Goal: Task Accomplishment & Management: Manage account settings

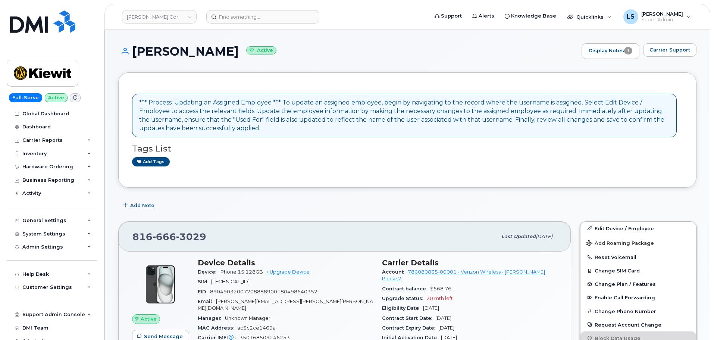
click at [271, 6] on div "Kiewit Corporation Support Alerts Knowledge Base Quicklinks Suspend / Cancel De…" at bounding box center [407, 17] width 606 height 26
click at [259, 18] on input at bounding box center [262, 16] width 113 height 13
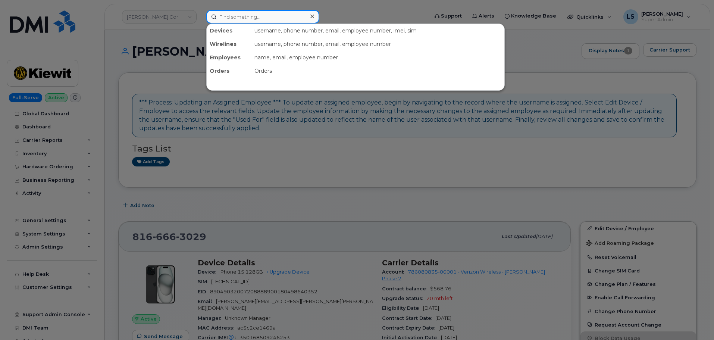
paste input "[PERSON_NAME][EMAIL_ADDRESS][PERSON_NAME][PERSON_NAME][DOMAIN_NAME]"
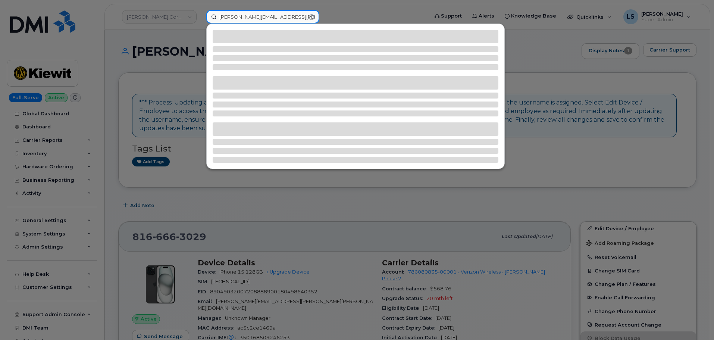
type input "[PERSON_NAME][EMAIL_ADDRESS][PERSON_NAME][PERSON_NAME][DOMAIN_NAME]"
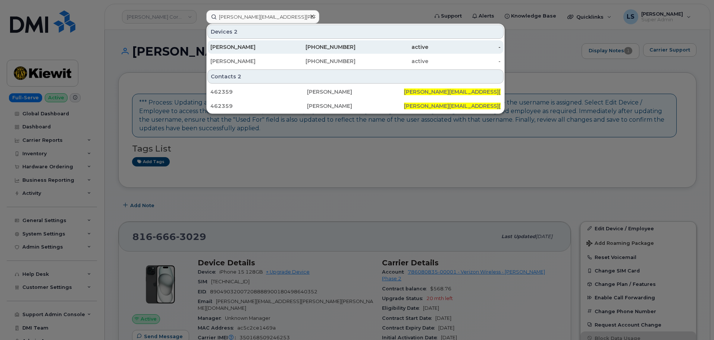
click at [228, 44] on div "[PERSON_NAME]" at bounding box center [246, 46] width 73 height 7
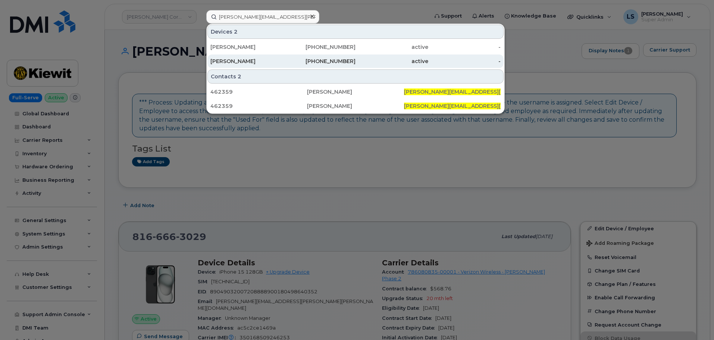
click at [232, 59] on div "[PERSON_NAME]" at bounding box center [246, 60] width 73 height 7
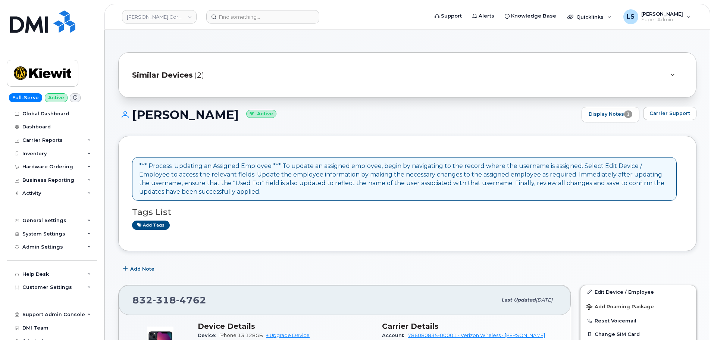
click at [606, 287] on link "Edit Device / Employee" at bounding box center [638, 291] width 116 height 13
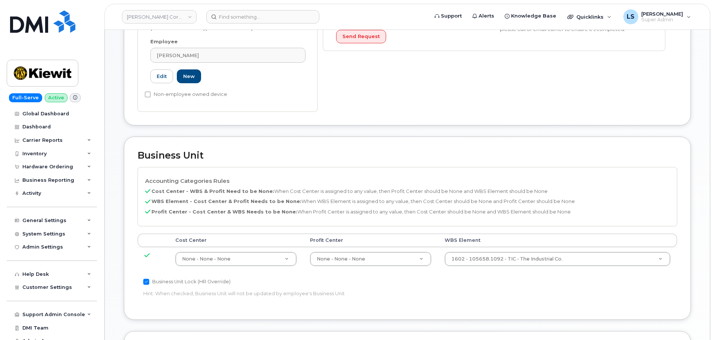
scroll to position [261, 0]
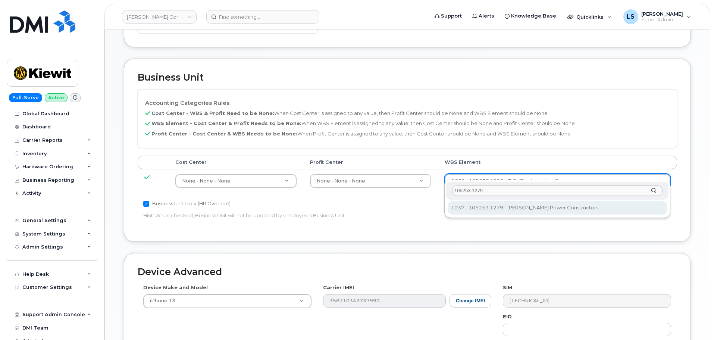
type input "105253.1279"
click at [488, 200] on div "105253.1279 1037 - 105253.1279 - Kiewit Power Constructors 1037 - 105253.1279 -…" at bounding box center [557, 199] width 226 height 38
type input "34096077"
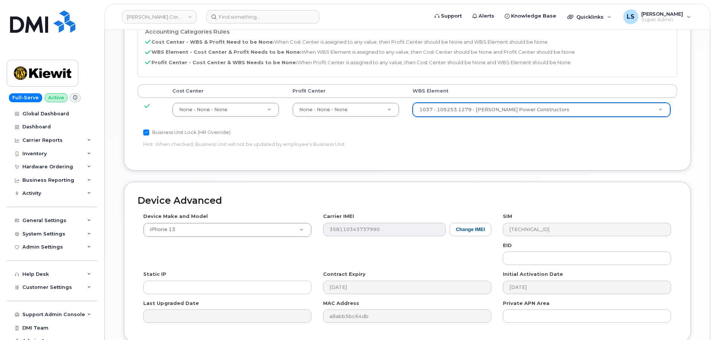
scroll to position [427, 0]
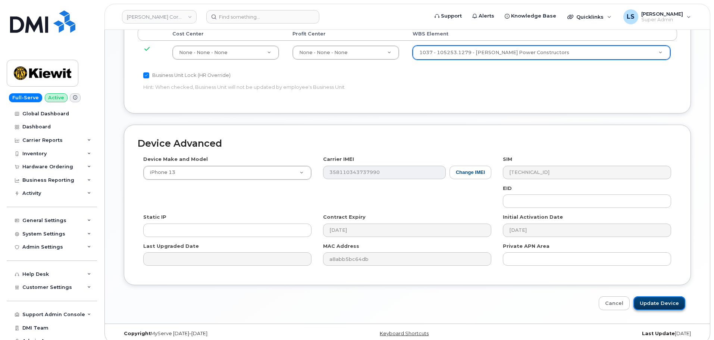
click at [645, 296] on input "Update Device" at bounding box center [659, 303] width 52 height 14
type input "Saving..."
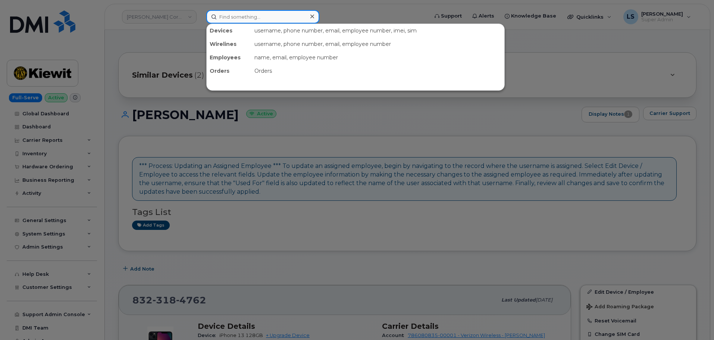
click at [256, 10] on input at bounding box center [262, 16] width 113 height 13
paste input "[PERSON_NAME][EMAIL_ADDRESS][PERSON_NAME][PERSON_NAME][DOMAIN_NAME]"
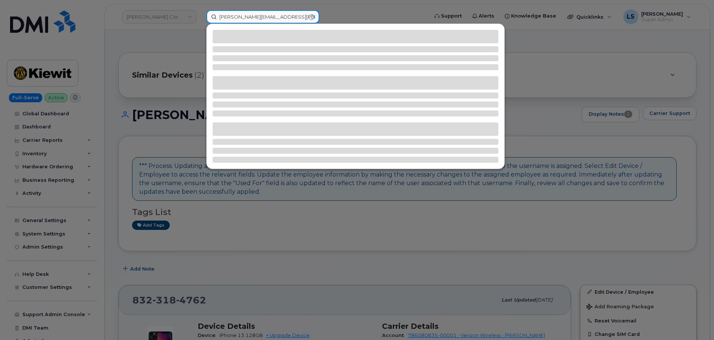
type input "[PERSON_NAME][EMAIL_ADDRESS][PERSON_NAME][PERSON_NAME][DOMAIN_NAME]"
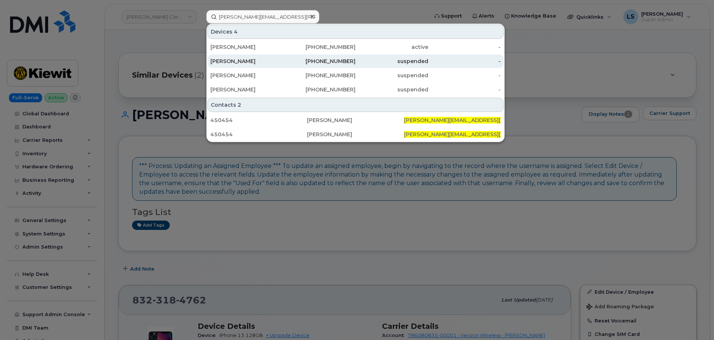
drag, startPoint x: 255, startPoint y: 47, endPoint x: 239, endPoint y: 56, distance: 18.4
click at [255, 47] on div "[PERSON_NAME]" at bounding box center [246, 46] width 73 height 7
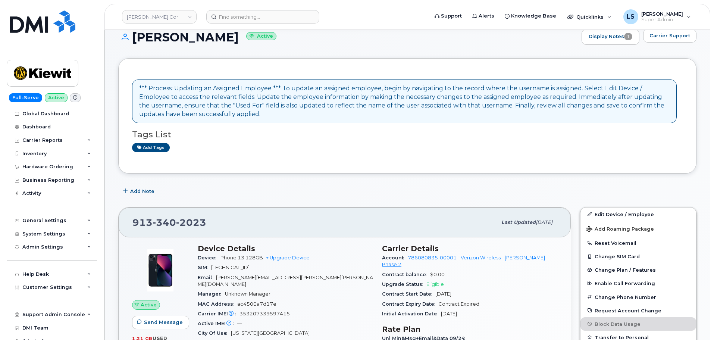
scroll to position [112, 0]
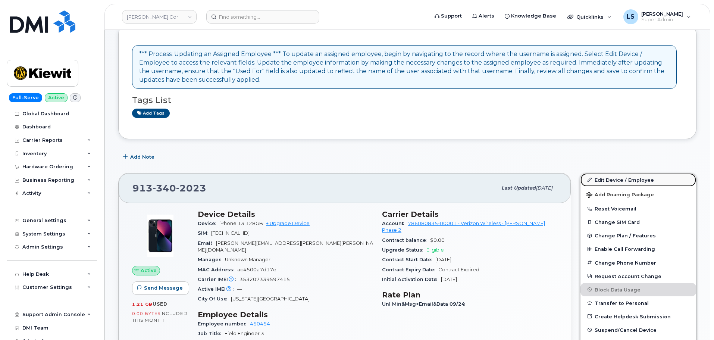
click at [609, 175] on link "Edit Device / Employee" at bounding box center [638, 179] width 116 height 13
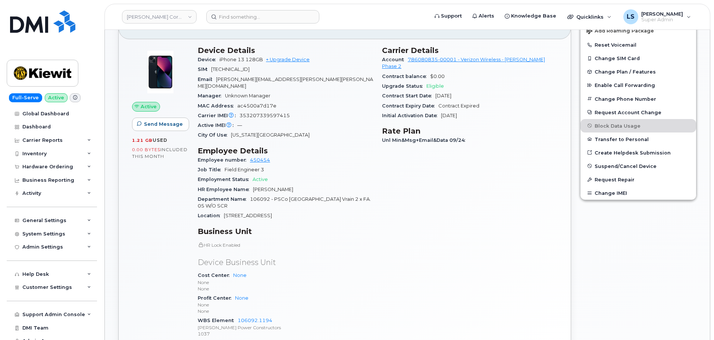
scroll to position [373, 0]
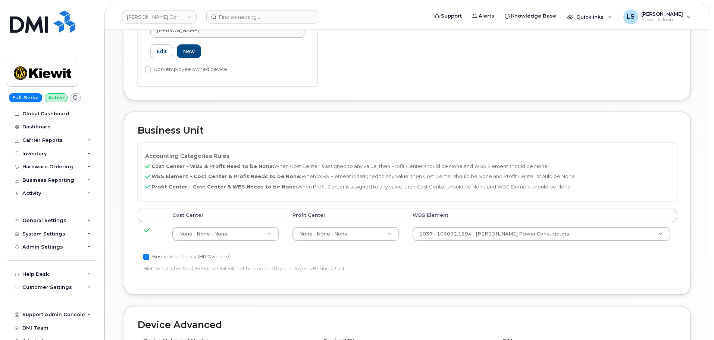
scroll to position [336, 0]
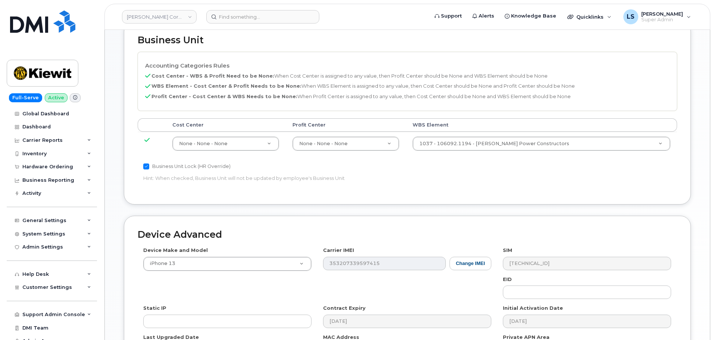
click at [522, 132] on td "1037 - 106092.1194 - [PERSON_NAME] Power Constructors 33375768" at bounding box center [542, 144] width 272 height 24
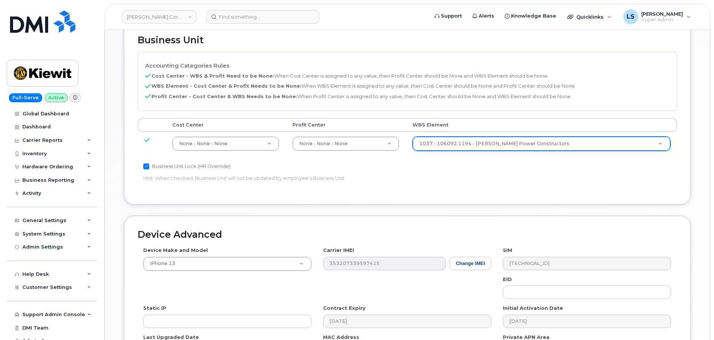
paste input "106092.1194"
type input "106092.1194"
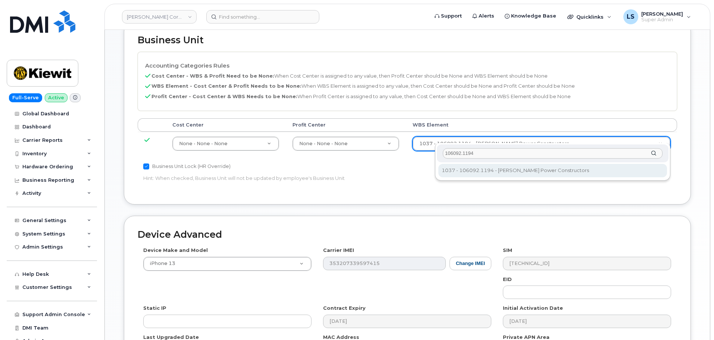
type input "106092.1194"
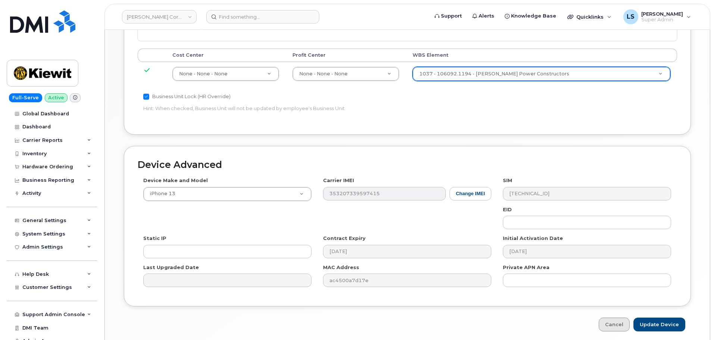
scroll to position [427, 0]
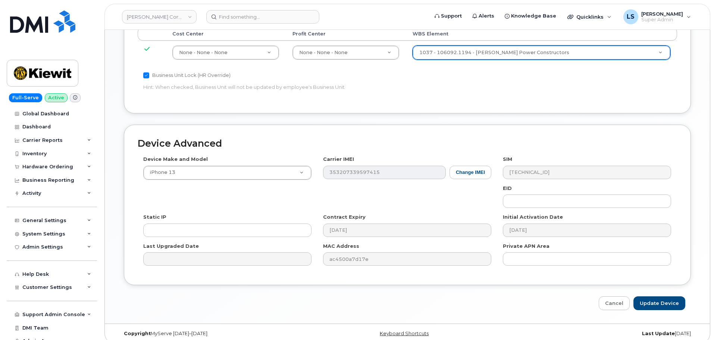
click at [644, 288] on div "Device Advanced Device Make and Model iPhone 13 Android TCL 502 Watch Apple Wat…" at bounding box center [407, 217] width 578 height 185
click at [645, 289] on div "Device Advanced Device Make and Model iPhone 13 Android TCL 502 Watch Apple Wat…" at bounding box center [407, 217] width 578 height 185
click at [645, 296] on input "Update Device" at bounding box center [659, 303] width 52 height 14
type input "Saving..."
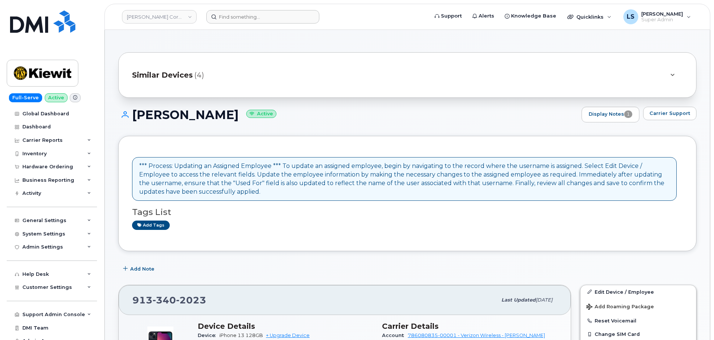
drag, startPoint x: 281, startPoint y: 8, endPoint x: 273, endPoint y: 15, distance: 10.1
click at [279, 9] on header "Kiewit Corporation Support Alerts Knowledge Base Quicklinks Suspend / Cancel De…" at bounding box center [407, 17] width 606 height 26
click at [273, 15] on input at bounding box center [262, 16] width 113 height 13
paste input "[PERSON_NAME][EMAIL_ADDRESS][PERSON_NAME][PERSON_NAME][DOMAIN_NAME]"
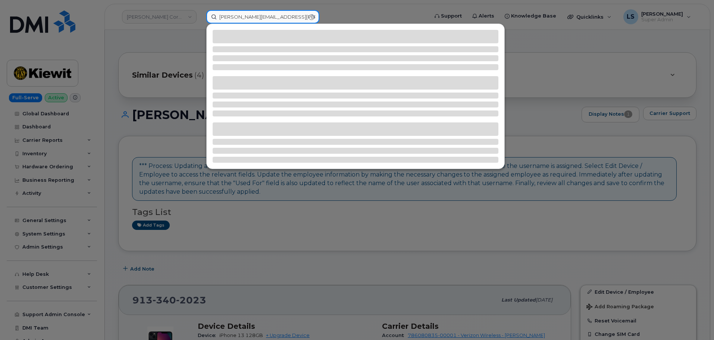
type input "[PERSON_NAME][EMAIL_ADDRESS][PERSON_NAME][PERSON_NAME][DOMAIN_NAME]"
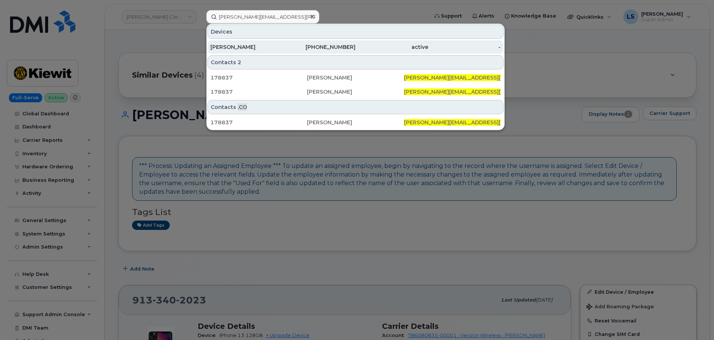
click at [232, 43] on div "[PERSON_NAME]" at bounding box center [246, 46] width 73 height 13
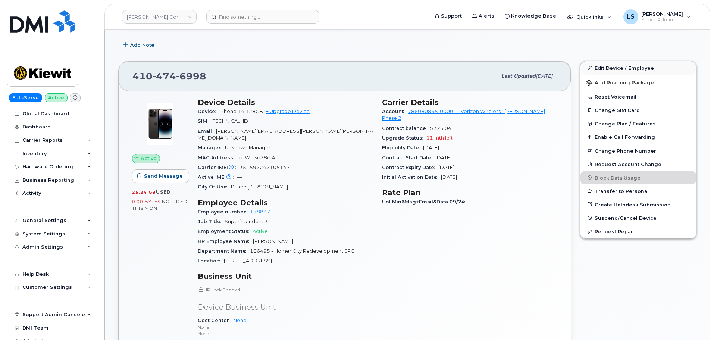
scroll to position [119, 0]
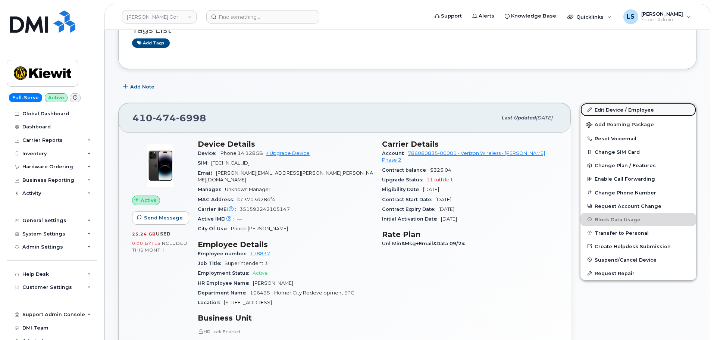
click at [630, 108] on link "Edit Device / Employee" at bounding box center [638, 109] width 116 height 13
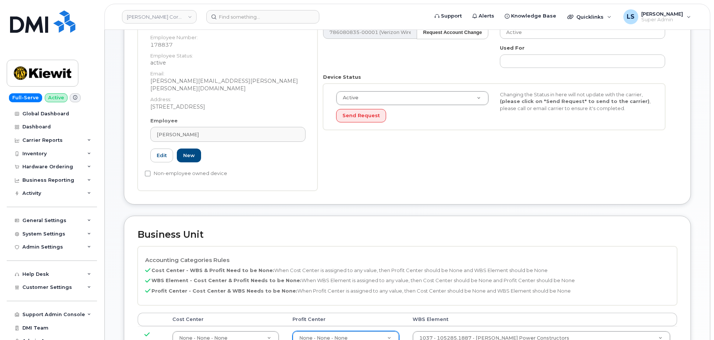
scroll to position [261, 0]
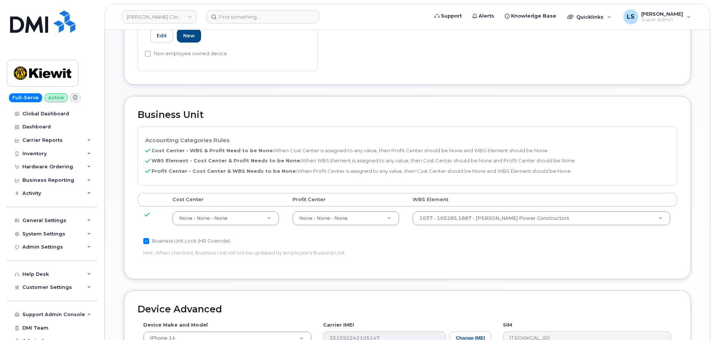
click at [472, 206] on td "1037 - 105285.1887 - Kiewit Power Constructors 29959505" at bounding box center [542, 218] width 272 height 24
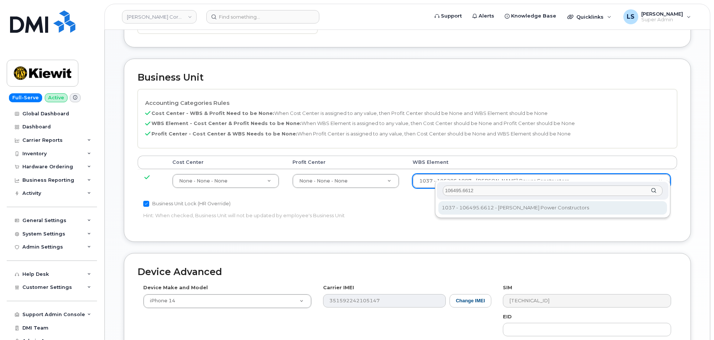
type input "106495.6612"
type input "35834206"
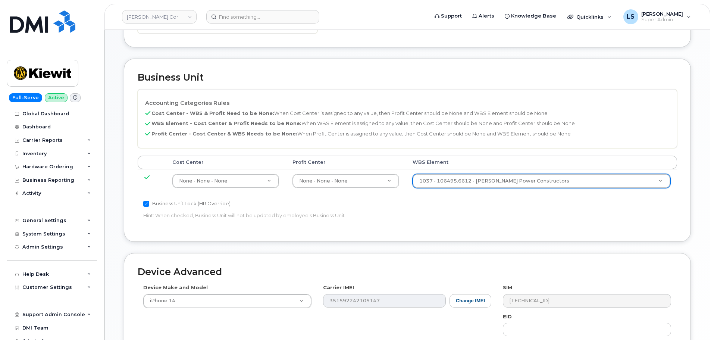
scroll to position [410, 0]
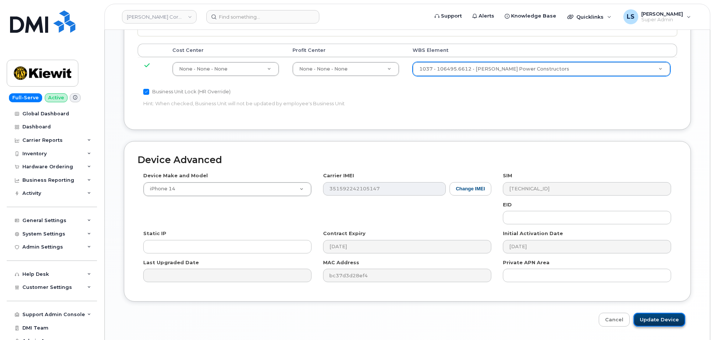
click at [656, 313] on input "Update Device" at bounding box center [659, 320] width 52 height 14
type input "Saving..."
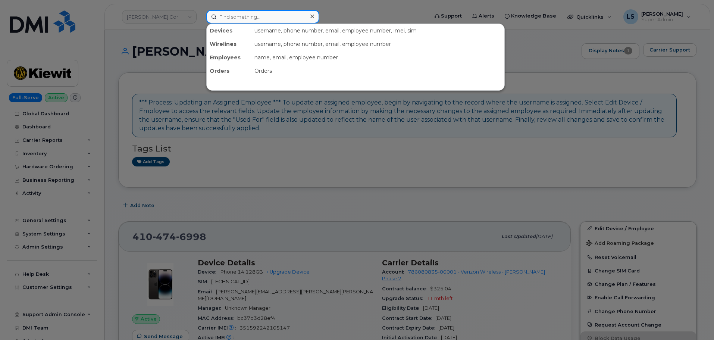
click at [257, 12] on input at bounding box center [262, 16] width 113 height 13
paste input "[PERSON_NAME][EMAIL_ADDRESS][PERSON_NAME][PERSON_NAME][DOMAIN_NAME]"
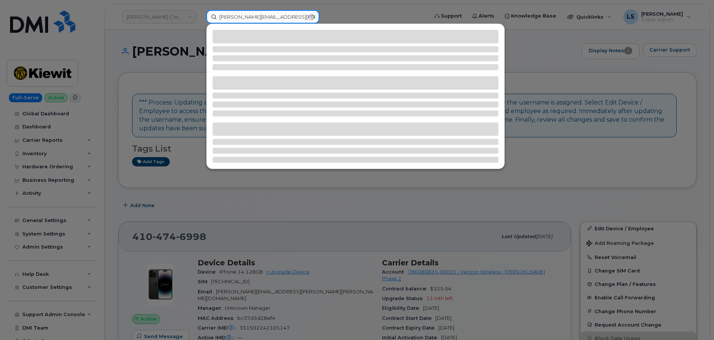
type input "[PERSON_NAME][EMAIL_ADDRESS][PERSON_NAME][PERSON_NAME][DOMAIN_NAME]"
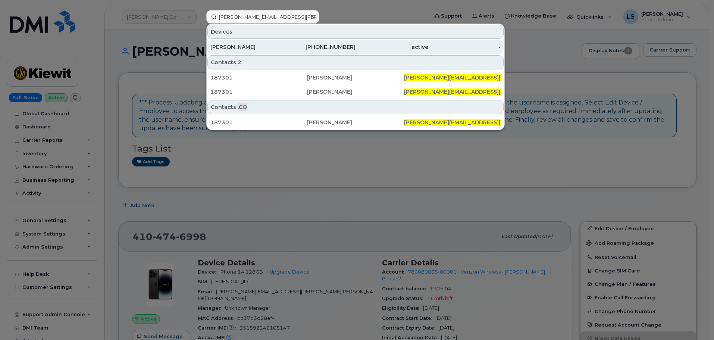
click at [221, 45] on div "LANCE FISHER" at bounding box center [246, 46] width 73 height 7
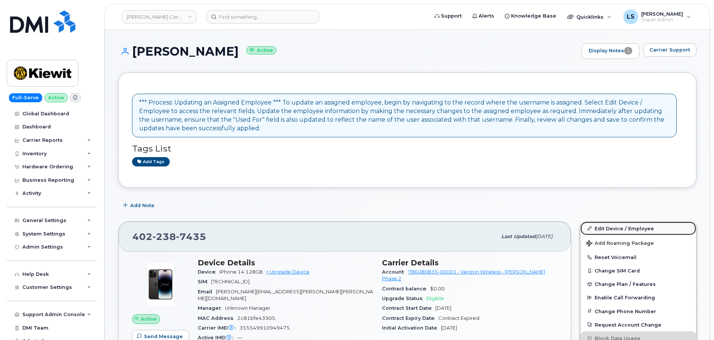
click at [597, 229] on link "Edit Device / Employee" at bounding box center [638, 228] width 116 height 13
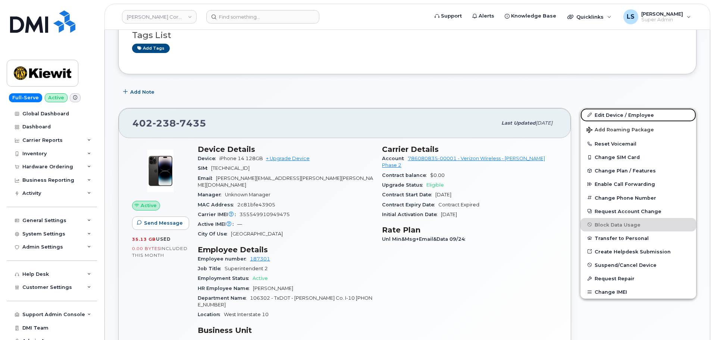
scroll to position [112, 0]
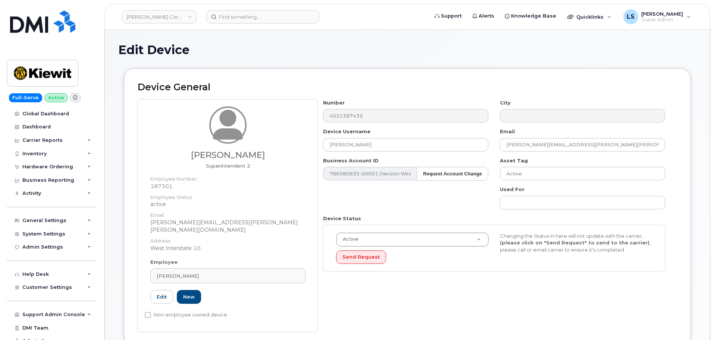
scroll to position [261, 0]
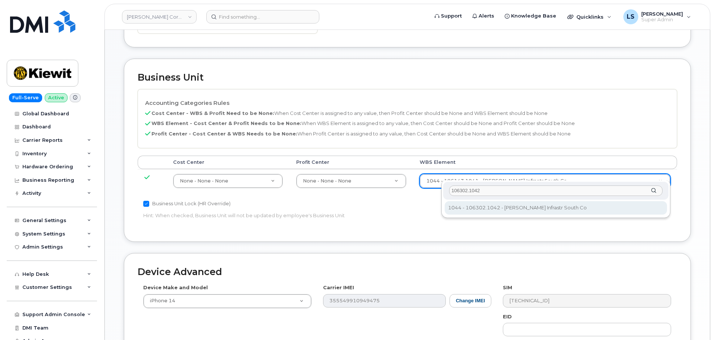
type input "106302.1042"
type input "35198727"
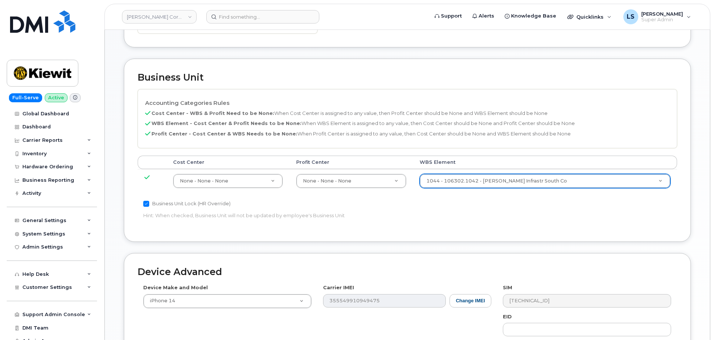
scroll to position [427, 0]
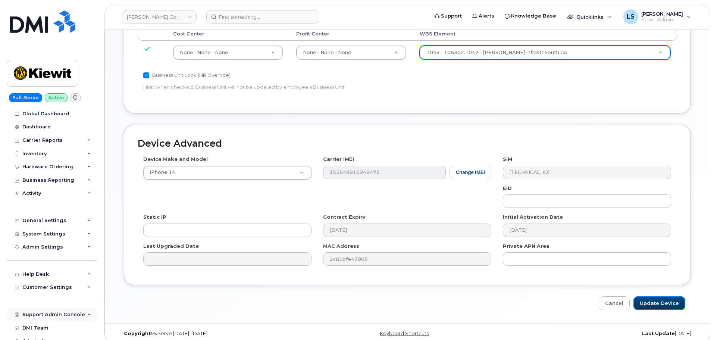
click at [655, 297] on input "Update Device" at bounding box center [659, 303] width 52 height 14
type input "Saving..."
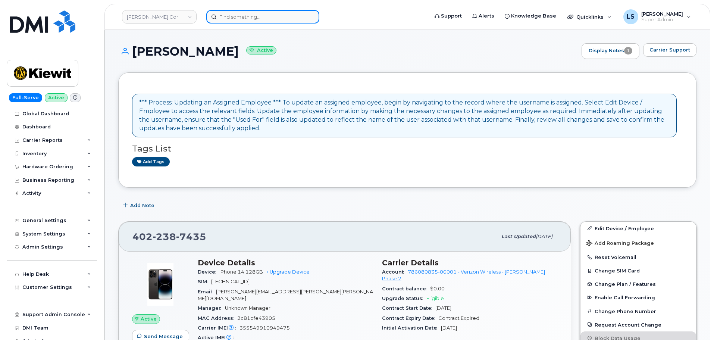
click at [285, 21] on input at bounding box center [262, 16] width 113 height 13
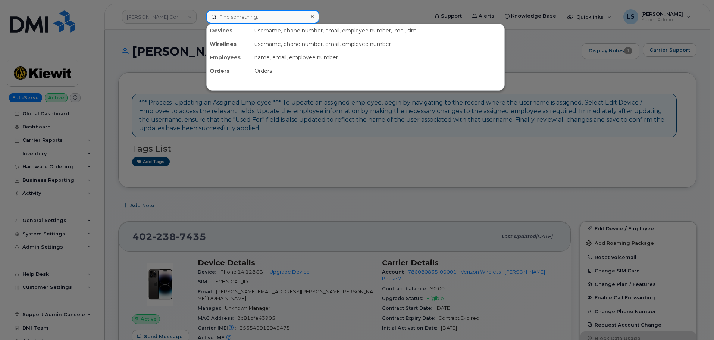
paste input "[PERSON_NAME][EMAIL_ADDRESS][PERSON_NAME][PERSON_NAME][DOMAIN_NAME]"
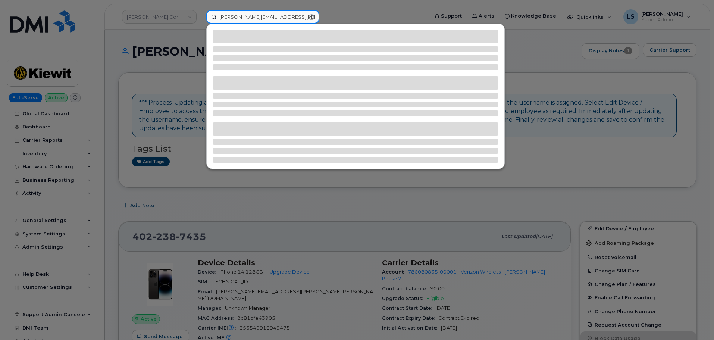
type input "[PERSON_NAME][EMAIL_ADDRESS][PERSON_NAME][PERSON_NAME][DOMAIN_NAME]"
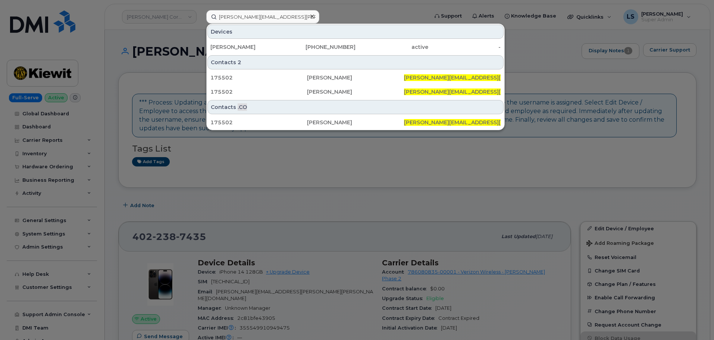
drag, startPoint x: 215, startPoint y: 46, endPoint x: 205, endPoint y: 47, distance: 9.4
click at [214, 46] on div "[PERSON_NAME]" at bounding box center [246, 46] width 73 height 7
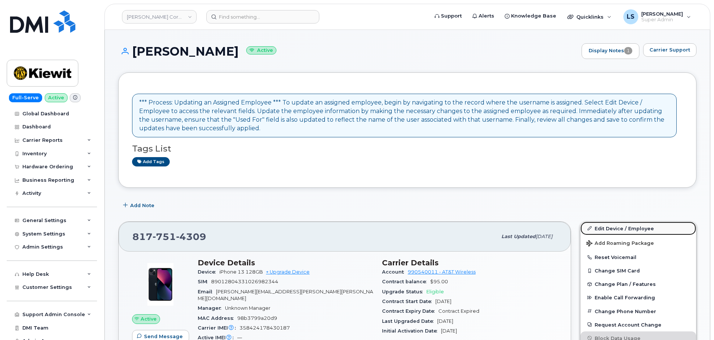
click at [606, 230] on link "Edit Device / Employee" at bounding box center [638, 228] width 116 height 13
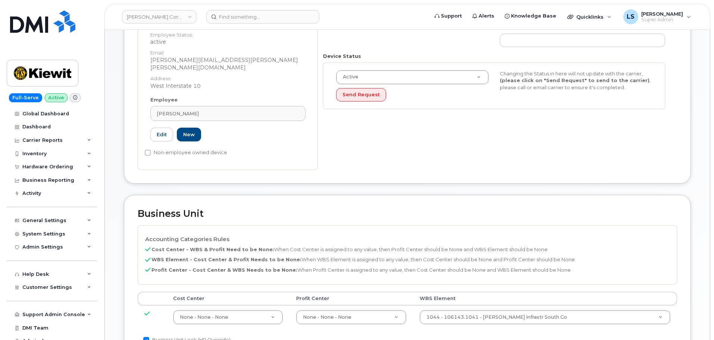
scroll to position [224, 0]
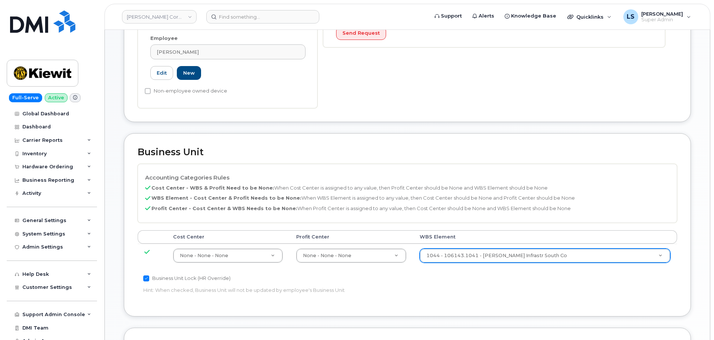
drag, startPoint x: 472, startPoint y: 260, endPoint x: 476, endPoint y: 246, distance: 14.8
click at [471, 259] on div "Cost Center Profit Center WBS Element None - None - None 29629358 None - None -…" at bounding box center [407, 252] width 539 height 44
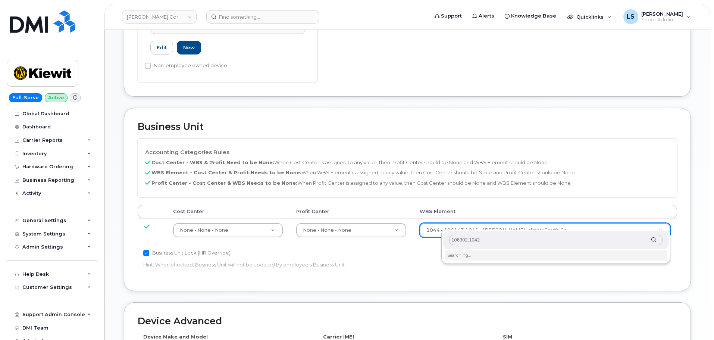
scroll to position [261, 0]
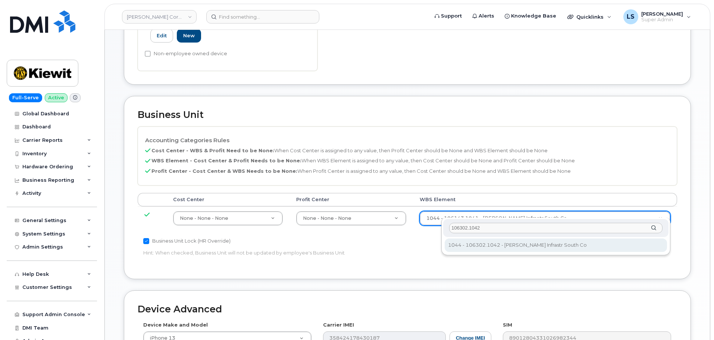
type input "106302.1042"
drag, startPoint x: 469, startPoint y: 237, endPoint x: 466, endPoint y: 227, distance: 10.5
type input "35198727"
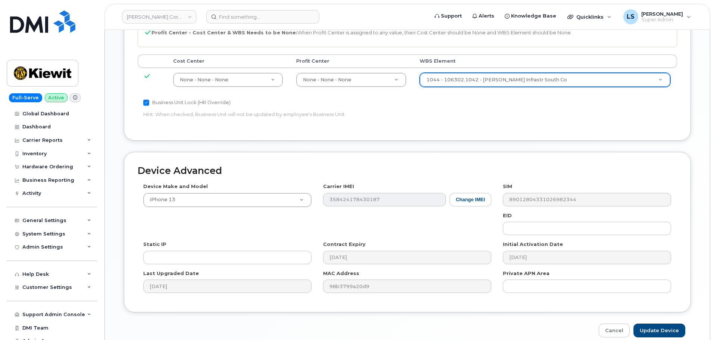
scroll to position [427, 0]
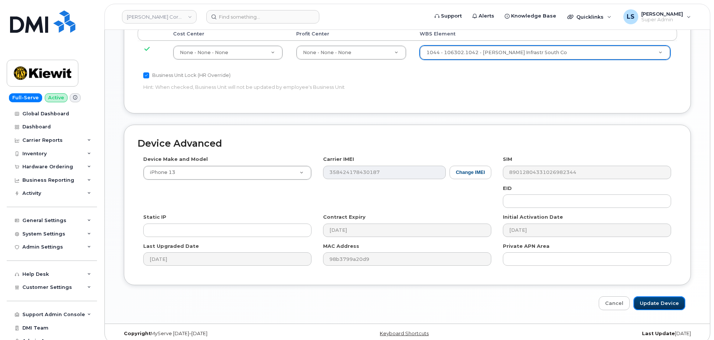
drag, startPoint x: 658, startPoint y: 290, endPoint x: 592, endPoint y: 297, distance: 66.0
click at [658, 296] on input "Update Device" at bounding box center [659, 303] width 52 height 14
type input "Saving..."
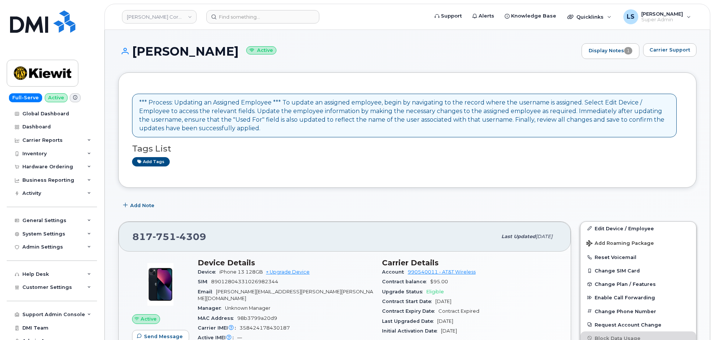
click at [256, 10] on header "[PERSON_NAME] Corporation Support Alerts Knowledge Base Quicklinks Suspend / Ca…" at bounding box center [407, 17] width 606 height 26
click at [252, 19] on input at bounding box center [262, 16] width 113 height 13
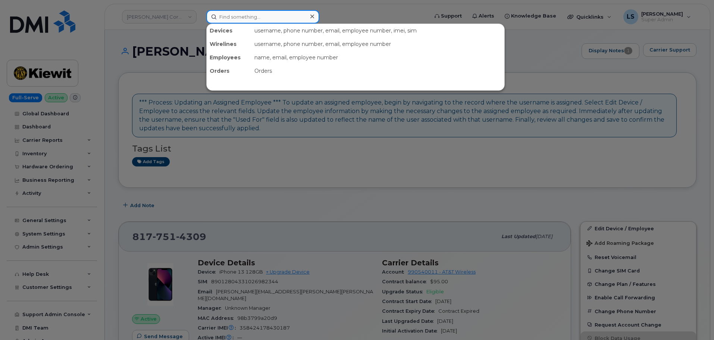
paste input "[PERSON_NAME][EMAIL_ADDRESS][PERSON_NAME][PERSON_NAME][DOMAIN_NAME]"
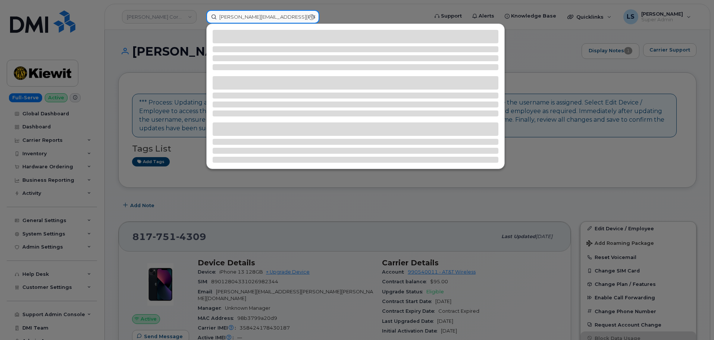
type input "[PERSON_NAME][EMAIL_ADDRESS][PERSON_NAME][PERSON_NAME][DOMAIN_NAME]"
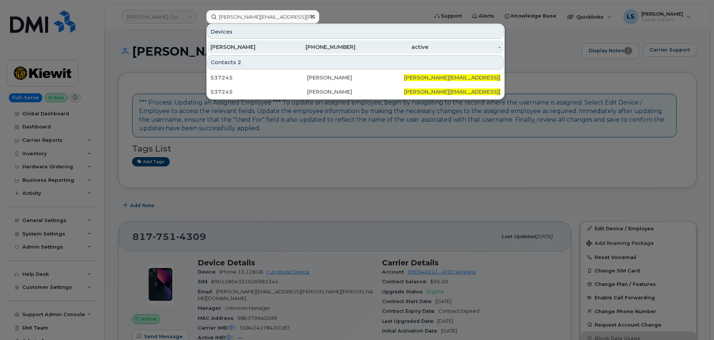
click at [260, 50] on div "LOURDES HERNANDEZ" at bounding box center [246, 46] width 73 height 7
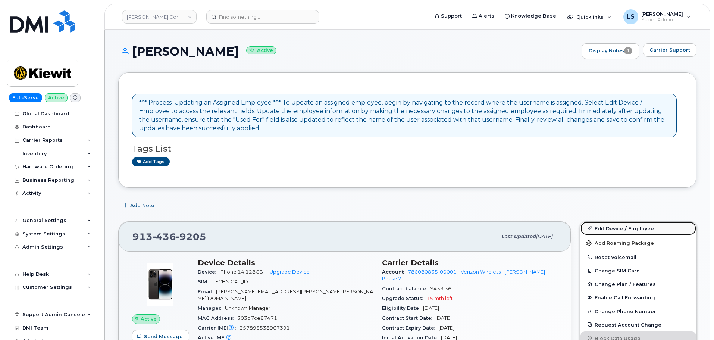
click at [622, 228] on link "Edit Device / Employee" at bounding box center [638, 228] width 116 height 13
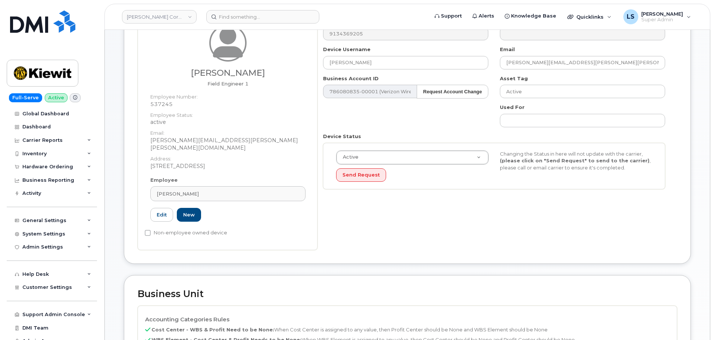
scroll to position [149, 0]
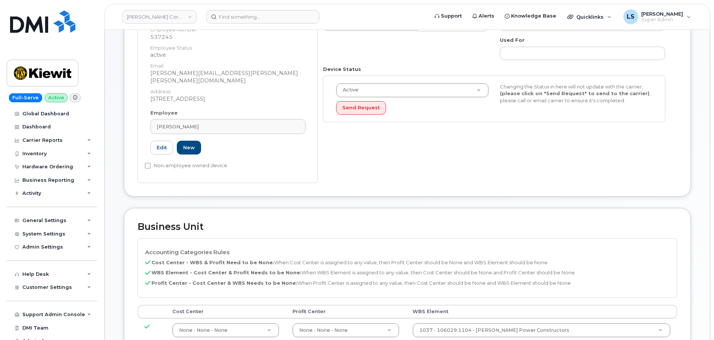
click at [467, 318] on td "1037 - 106029.1104 - [PERSON_NAME] Power Constructors 29877589" at bounding box center [542, 330] width 272 height 24
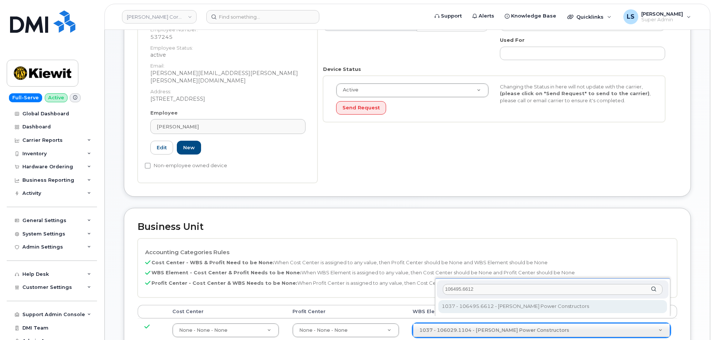
type input "106495.6612"
type input "35834206"
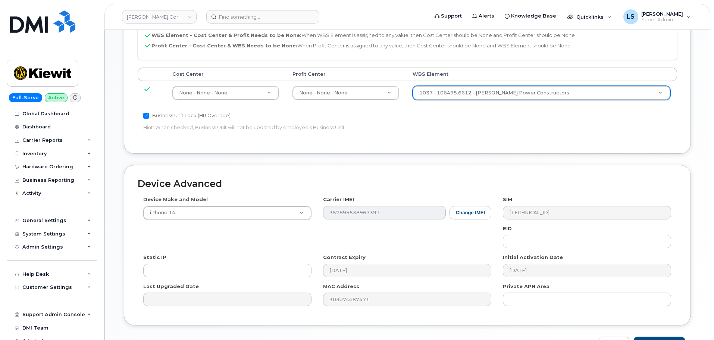
scroll to position [427, 0]
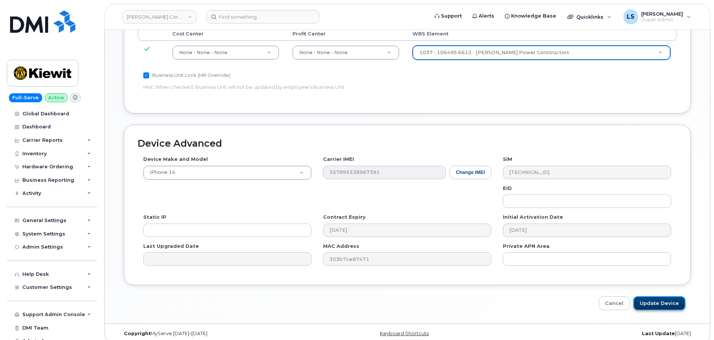
click at [644, 296] on input "Update Device" at bounding box center [659, 303] width 52 height 14
type input "Saving..."
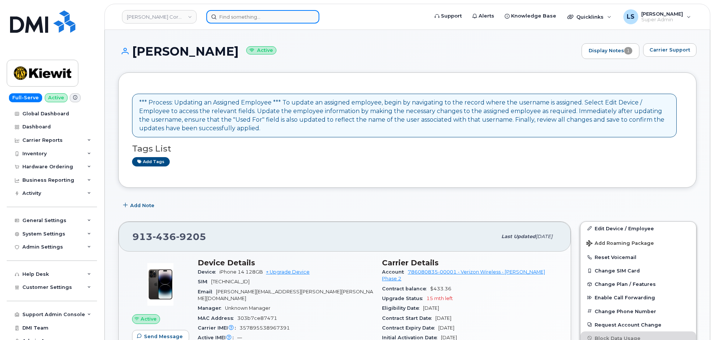
click at [269, 23] on input at bounding box center [262, 16] width 113 height 13
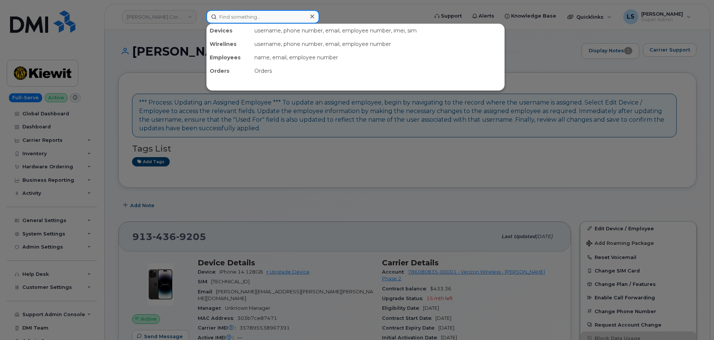
paste input "ROB.JOHNSON@KIEWIT.COM"
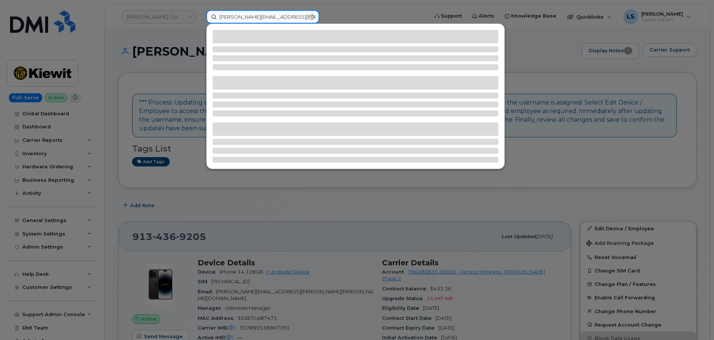
type input "ROB.JOHNSON@KIEWIT.COM"
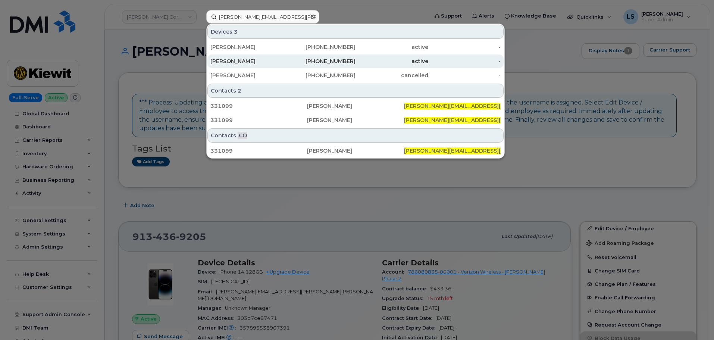
click at [217, 66] on div "ROBIN JOHNSON" at bounding box center [246, 60] width 73 height 13
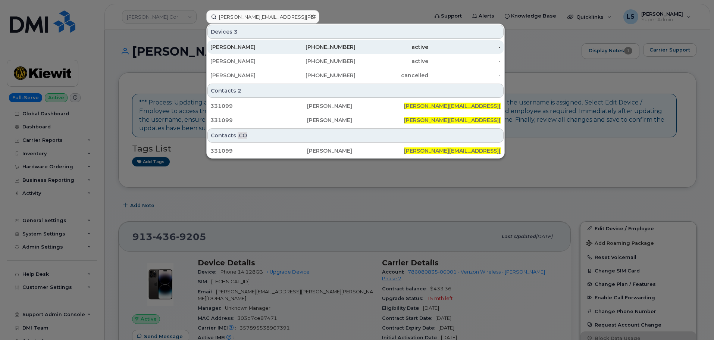
click at [229, 48] on div "Robin Johnson" at bounding box center [246, 46] width 73 height 7
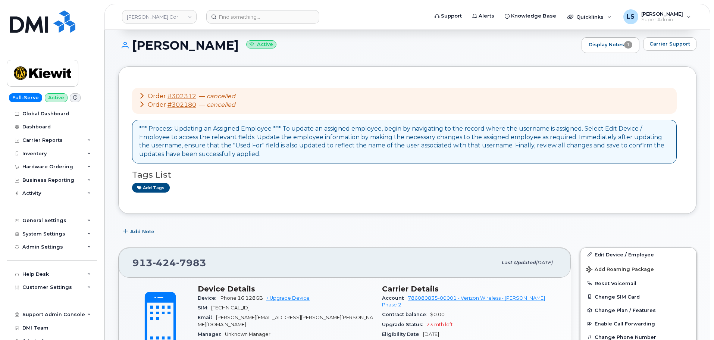
scroll to position [149, 0]
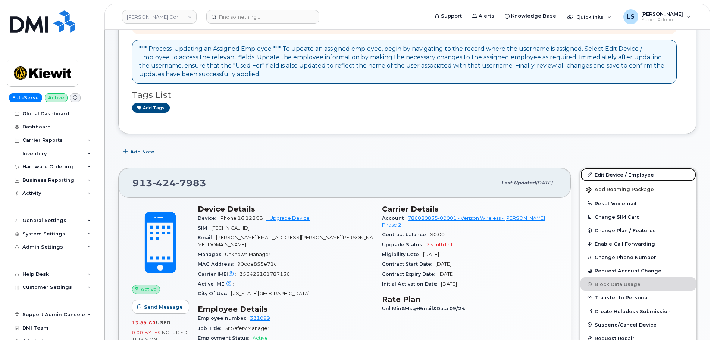
click at [595, 173] on link "Edit Device / Employee" at bounding box center [638, 174] width 116 height 13
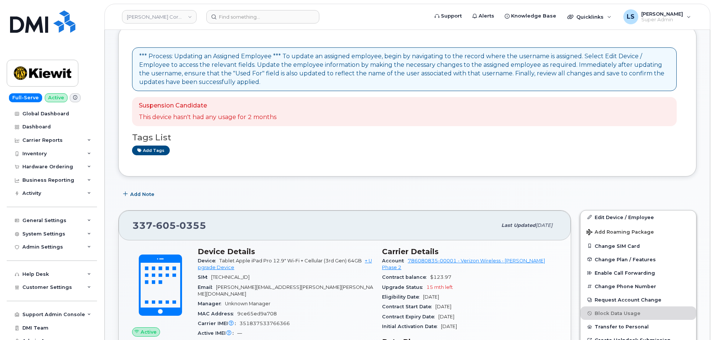
scroll to position [112, 0]
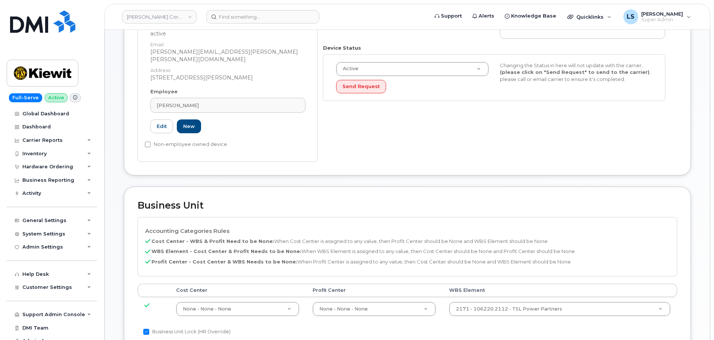
scroll to position [261, 0]
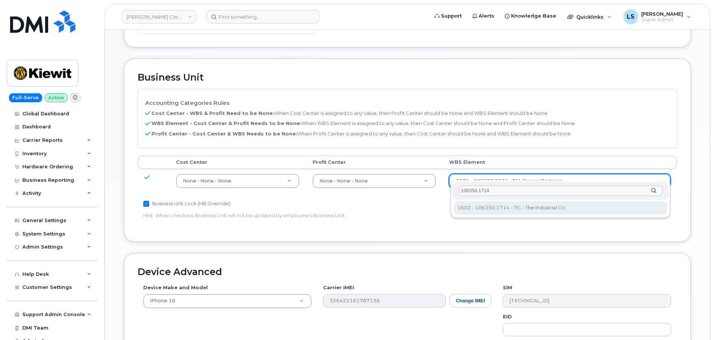
type input "106350.1714"
drag, startPoint x: 473, startPoint y: 211, endPoint x: 469, endPoint y: 209, distance: 3.8
type input "34869449"
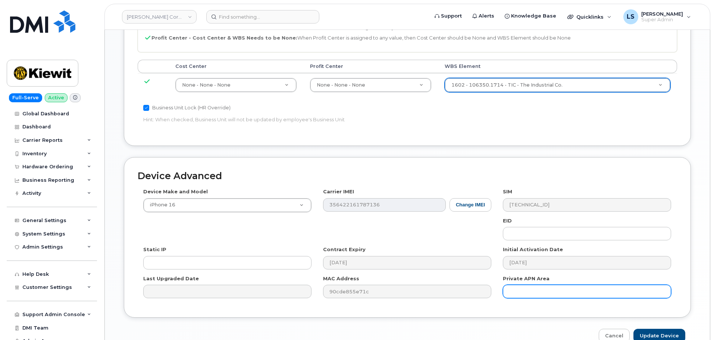
scroll to position [427, 0]
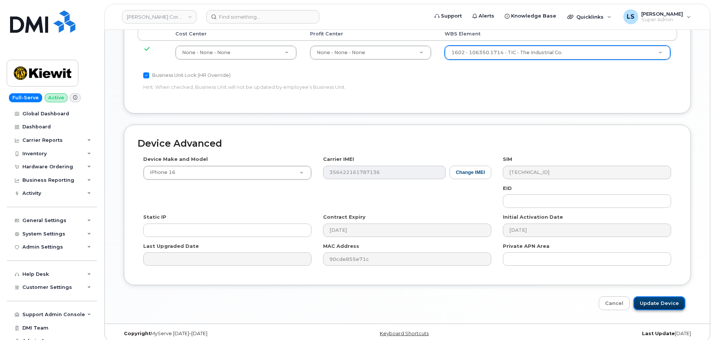
click at [664, 296] on input "Update Device" at bounding box center [659, 303] width 52 height 14
type input "Saving..."
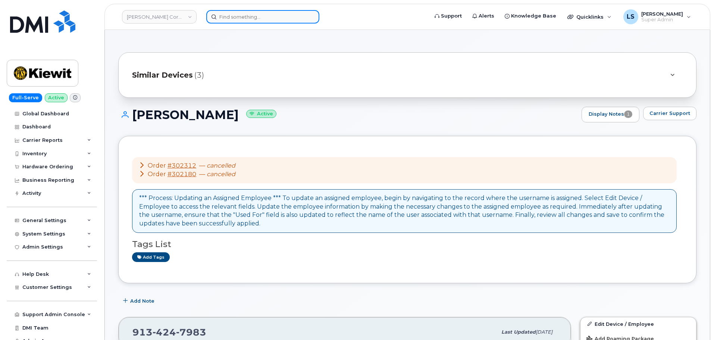
click at [241, 13] on input at bounding box center [262, 16] width 113 height 13
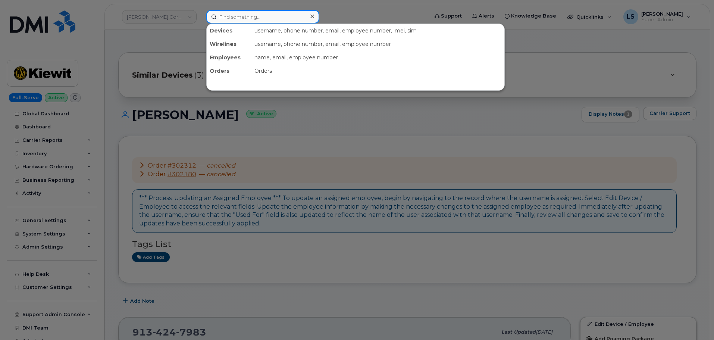
paste input "MARLON.LANDEROS@KIEWIT.COM"
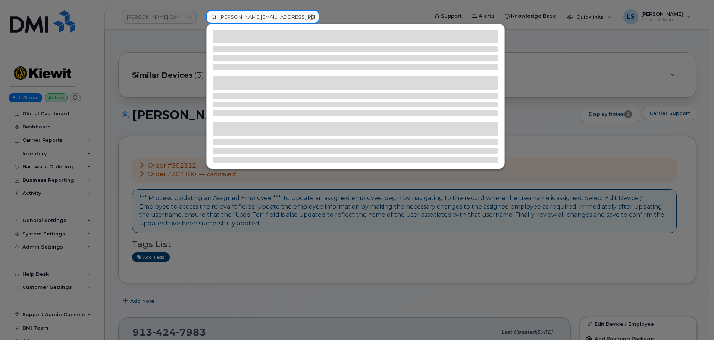
type input "MARLON.LANDEROS@KIEWIT.COM"
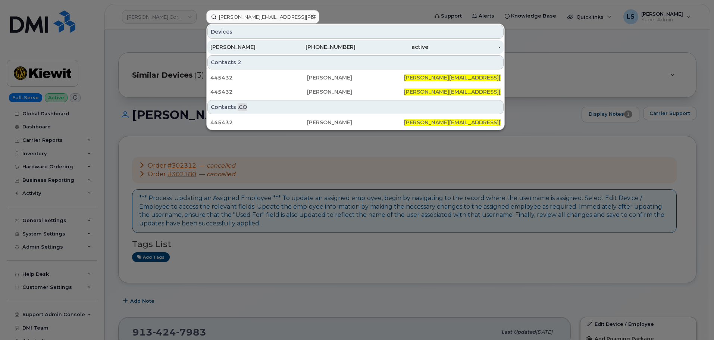
click at [279, 45] on div "MARLON LANDEROS" at bounding box center [246, 46] width 73 height 7
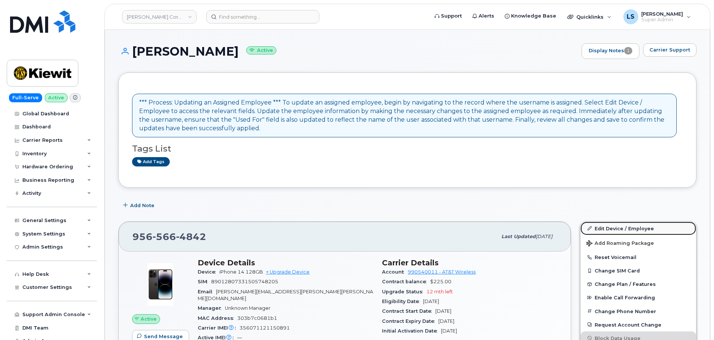
click at [608, 225] on link "Edit Device / Employee" at bounding box center [638, 228] width 116 height 13
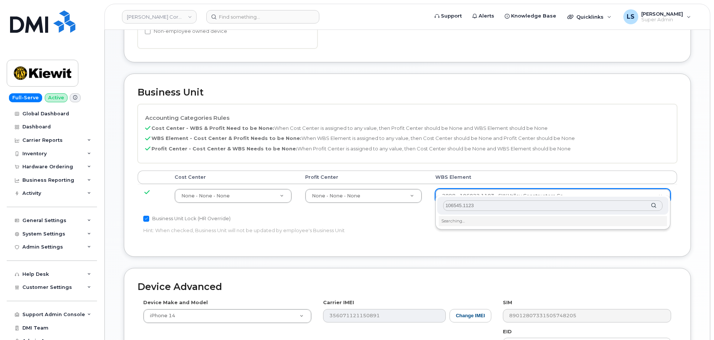
scroll to position [336, 0]
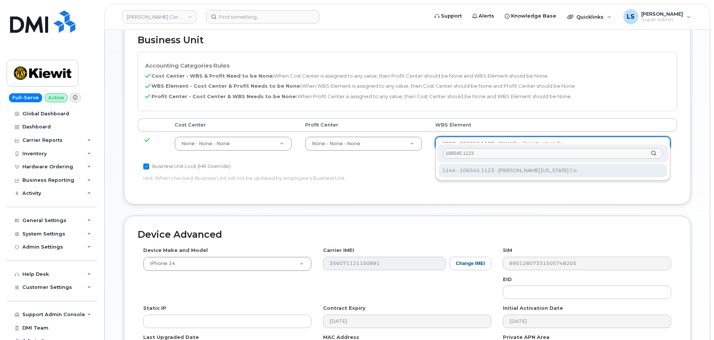
type input "106545.1123"
type input "36137676"
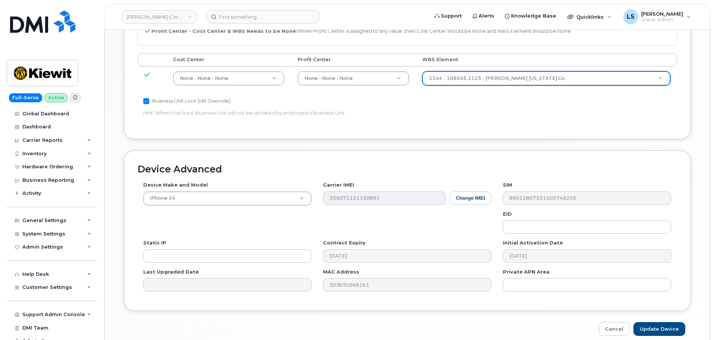
scroll to position [427, 0]
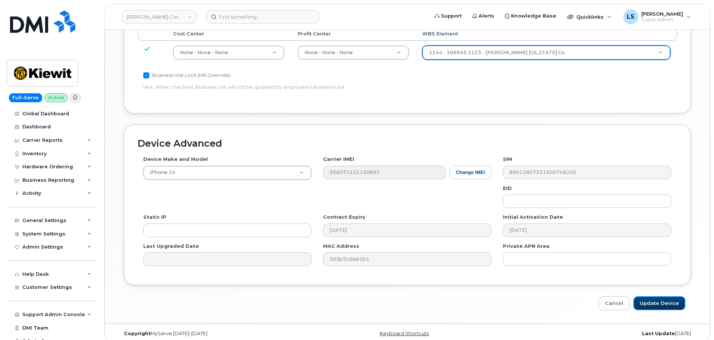
drag, startPoint x: 655, startPoint y: 294, endPoint x: 589, endPoint y: 292, distance: 66.0
click at [655, 296] on input "Update Device" at bounding box center [659, 303] width 52 height 14
type input "Saving..."
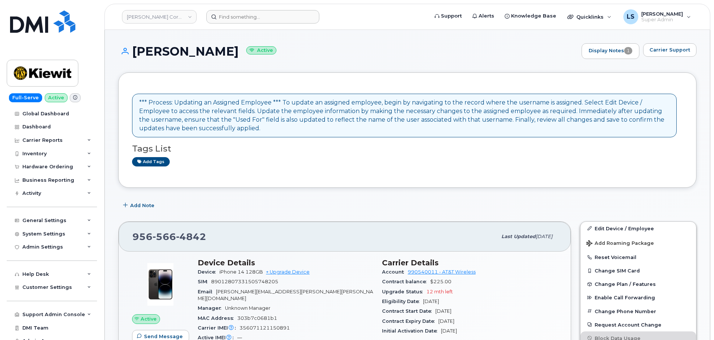
drag, startPoint x: 244, startPoint y: 34, endPoint x: 248, endPoint y: 16, distance: 18.5
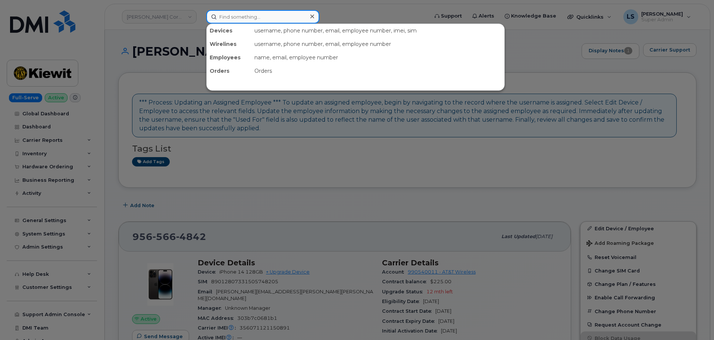
click at [248, 16] on input at bounding box center [262, 16] width 113 height 13
paste input "[PERSON_NAME][EMAIL_ADDRESS][DOMAIN_NAME]"
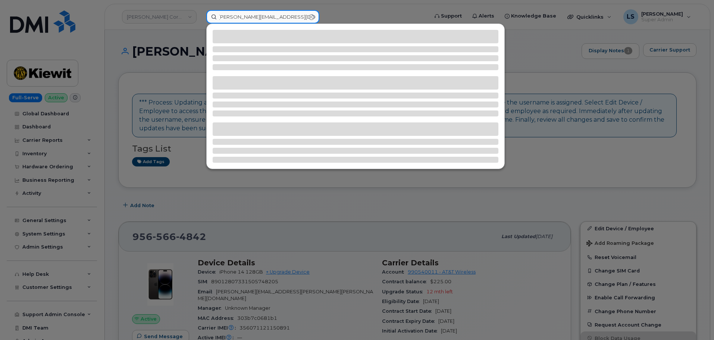
type input "[PERSON_NAME][EMAIL_ADDRESS][DOMAIN_NAME]"
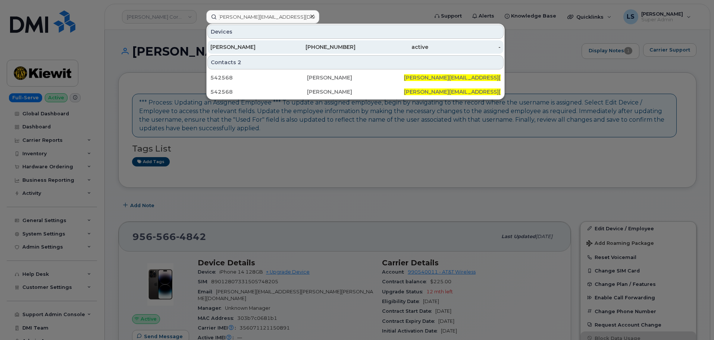
scroll to position [0, 0]
click at [244, 52] on div "[PERSON_NAME]" at bounding box center [246, 46] width 73 height 13
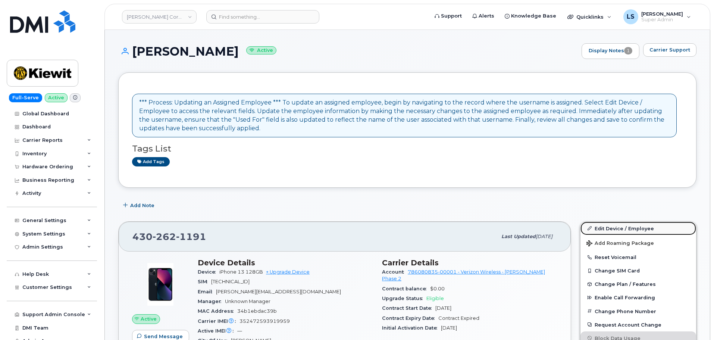
click at [603, 227] on link "Edit Device / Employee" at bounding box center [638, 228] width 116 height 13
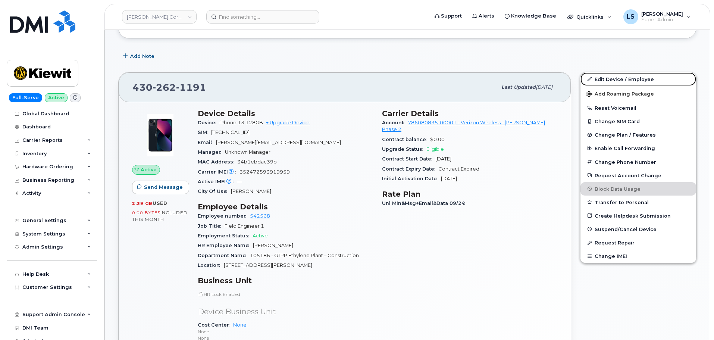
scroll to position [187, 0]
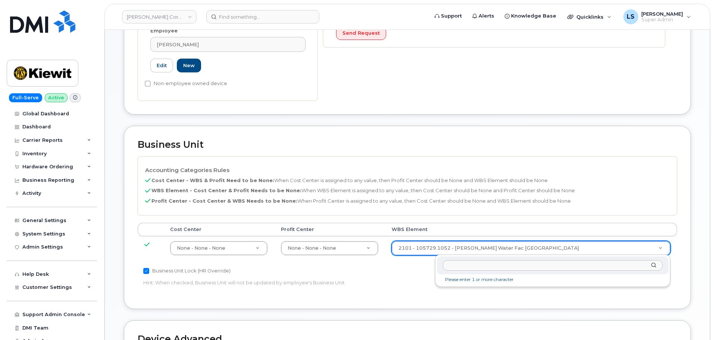
drag, startPoint x: 524, startPoint y: 242, endPoint x: 515, endPoint y: 241, distance: 8.7
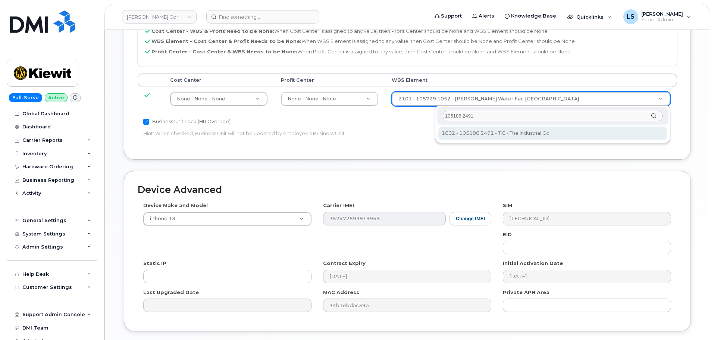
type input "105186.2491"
type input "30139203"
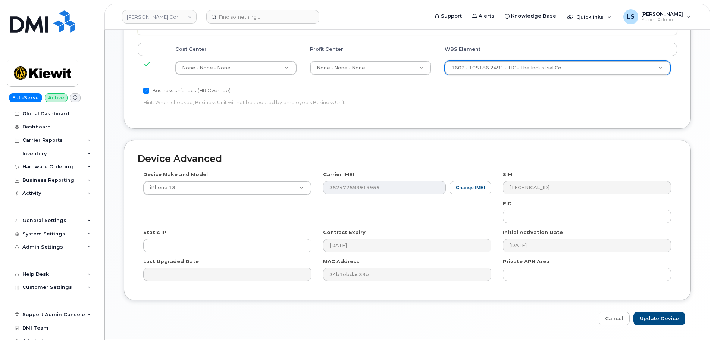
scroll to position [427, 0]
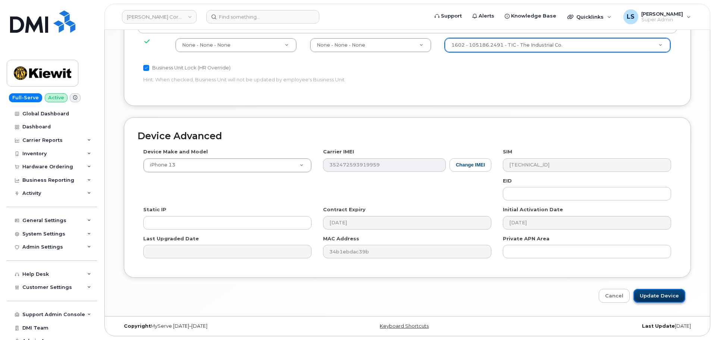
click at [648, 290] on input "Update Device" at bounding box center [659, 296] width 52 height 14
type input "Saving..."
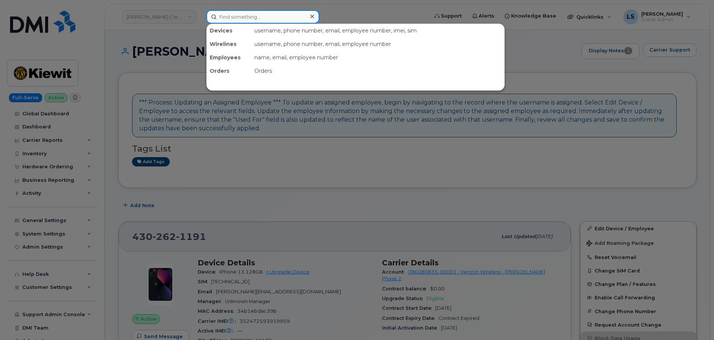
click at [263, 23] on input at bounding box center [262, 16] width 113 height 13
paste input "ADAM.PENIX@KIEWIT.COM"
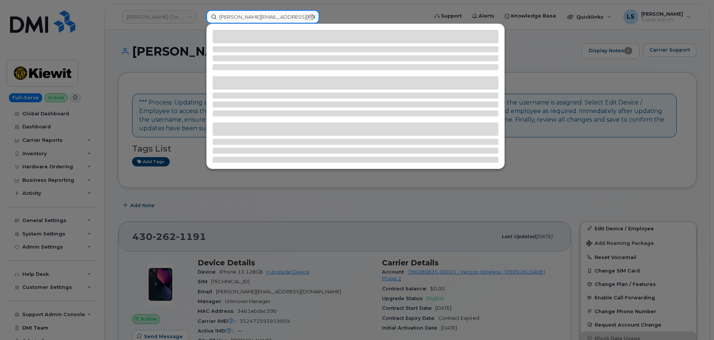
type input "ADAM.PENIX@KIEWIT.COM"
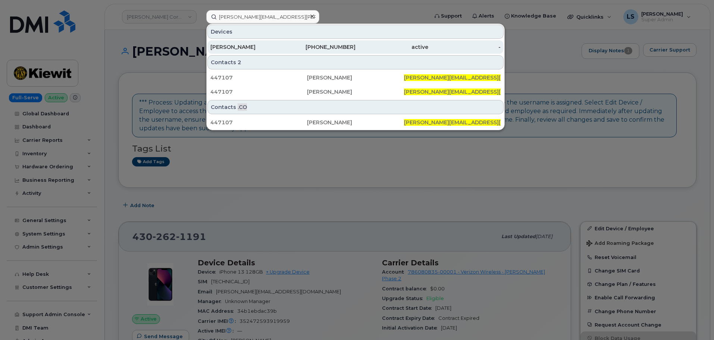
click at [265, 51] on div "ADAM PENIX" at bounding box center [246, 46] width 73 height 13
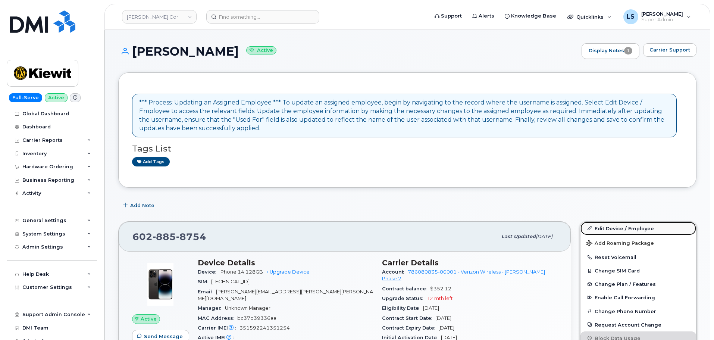
click at [617, 230] on link "Edit Device / Employee" at bounding box center [638, 228] width 116 height 13
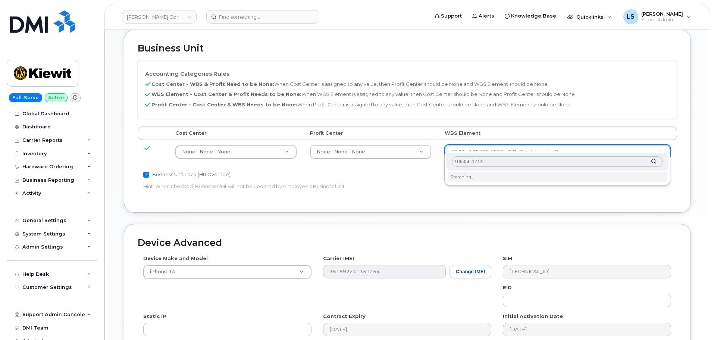
scroll to position [336, 0]
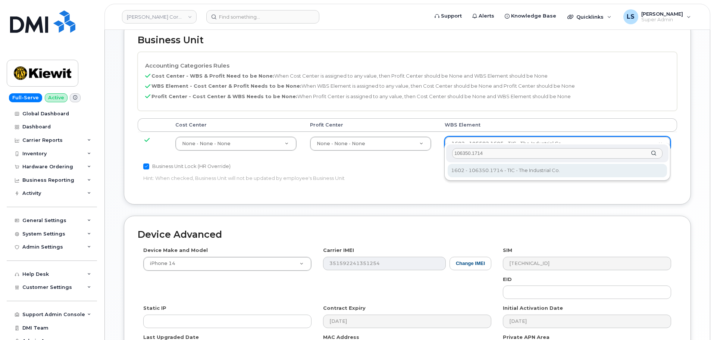
type input "106350.1714"
type input "34869449"
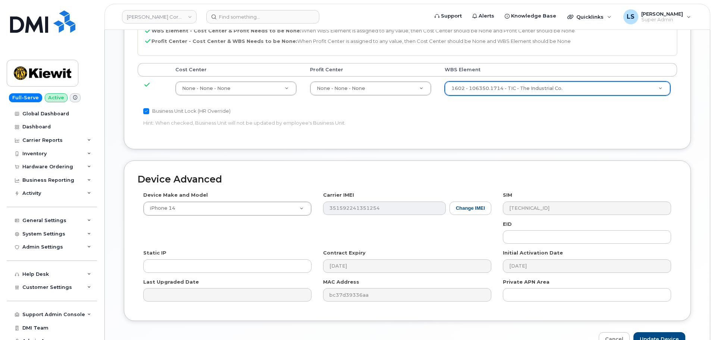
scroll to position [427, 0]
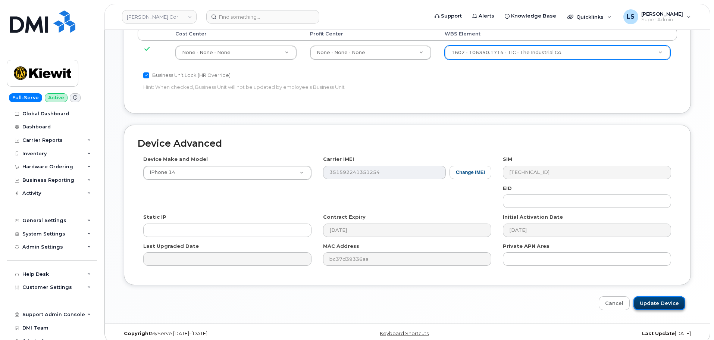
click at [641, 296] on input "Update Device" at bounding box center [659, 303] width 52 height 14
type input "Saving..."
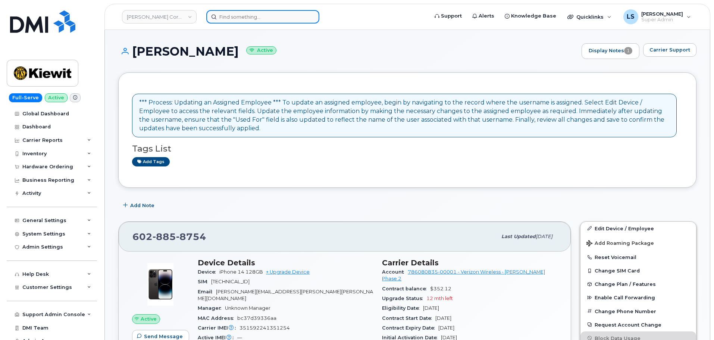
click at [284, 15] on input at bounding box center [262, 16] width 113 height 13
paste input "[PHONE_NUMBER]"
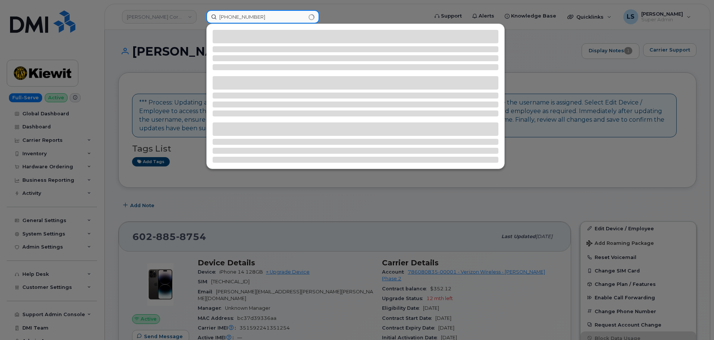
type input "[PHONE_NUMBER]"
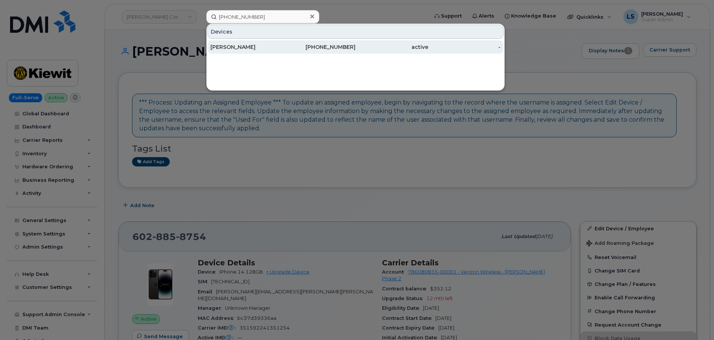
click at [269, 44] on div "[PERSON_NAME]" at bounding box center [246, 46] width 73 height 7
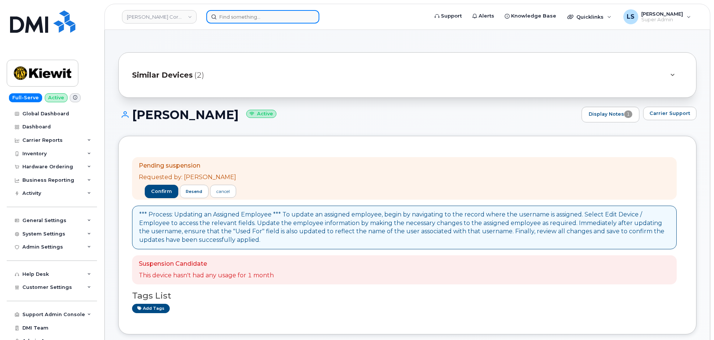
click at [246, 11] on input at bounding box center [262, 16] width 113 height 13
paste input "(360) 640-1568"
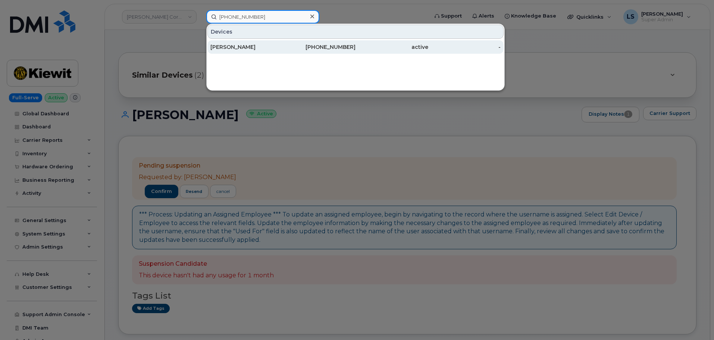
type input "(360) 640-1568"
click at [363, 47] on div "active" at bounding box center [392, 46] width 73 height 7
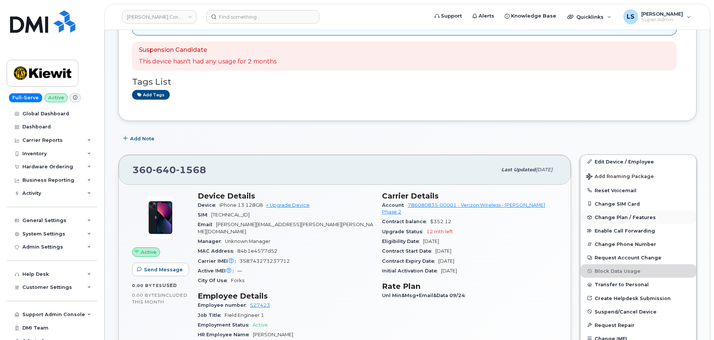
scroll to position [112, 0]
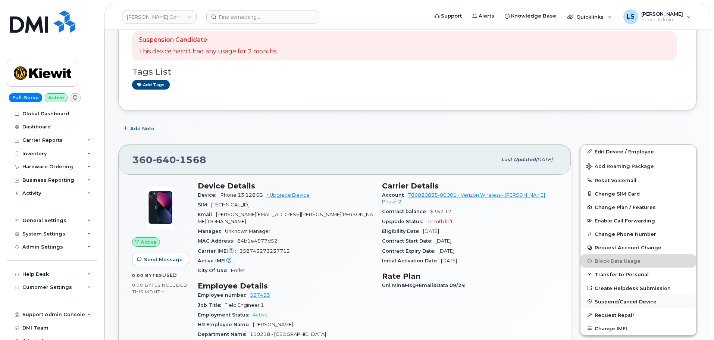
click at [602, 303] on span "Suspend/Cancel Device" at bounding box center [626, 301] width 62 height 6
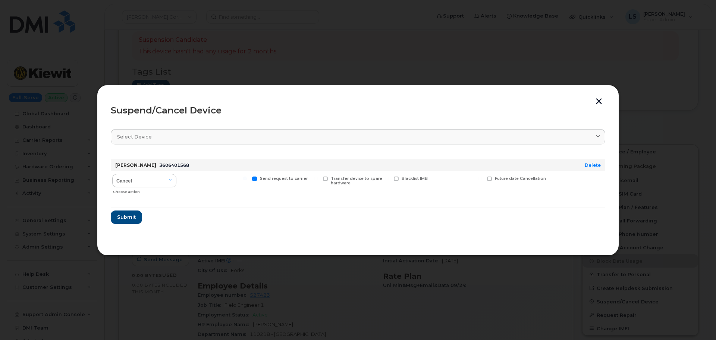
click at [146, 188] on div "Choose action" at bounding box center [144, 190] width 63 height 9
click at [146, 185] on select "Cancel Suspend - Reduced Rate Suspend - Full Rate Suspend - Lost Device/Stolen …" at bounding box center [144, 180] width 64 height 13
select select "[object Object]"
click at [112, 174] on select "Cancel Suspend - Reduced Rate Suspend - Full Rate Suspend - Lost Device/Stolen …" at bounding box center [144, 180] width 64 height 13
click at [137, 213] on button "Submit" at bounding box center [126, 216] width 31 height 13
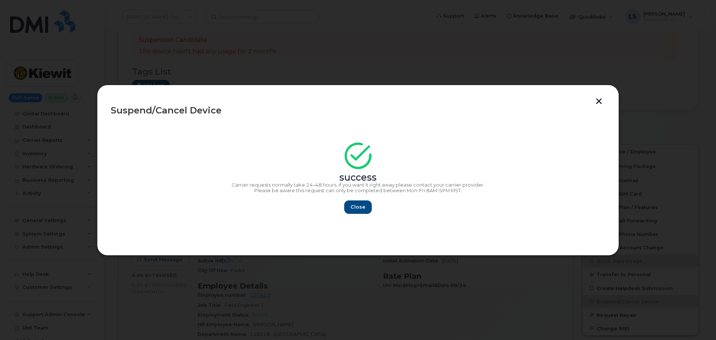
click at [362, 215] on section "success Carrier requests normally take 24–48 hours, if you want it right away p…" at bounding box center [358, 181] width 495 height 119
click at [363, 213] on button "Close" at bounding box center [358, 206] width 27 height 13
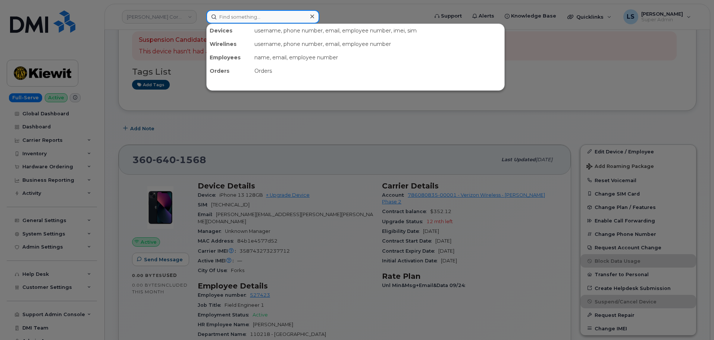
click at [254, 12] on input at bounding box center [262, 16] width 113 height 13
paste input "(469) 690-3112"
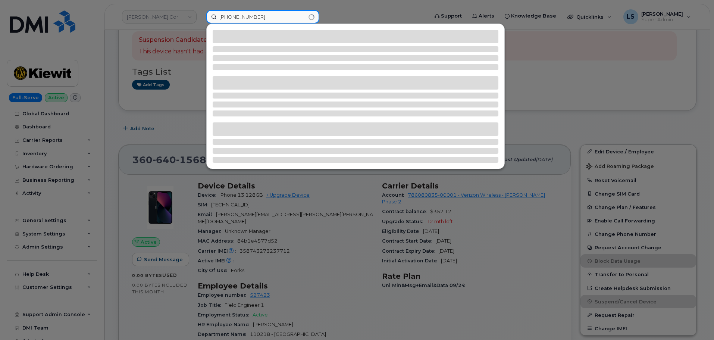
type input "(469) 690-3112"
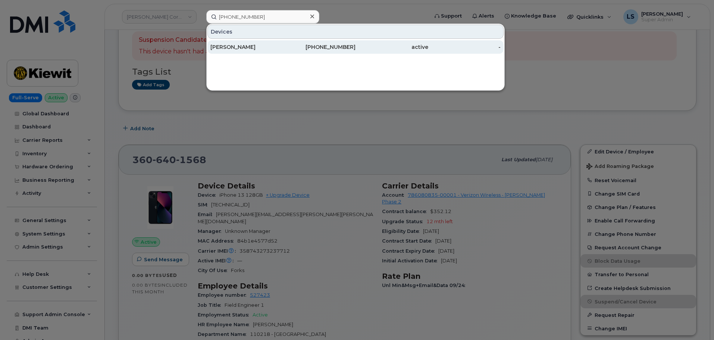
click at [300, 48] on div "469-690-3112" at bounding box center [319, 46] width 73 height 7
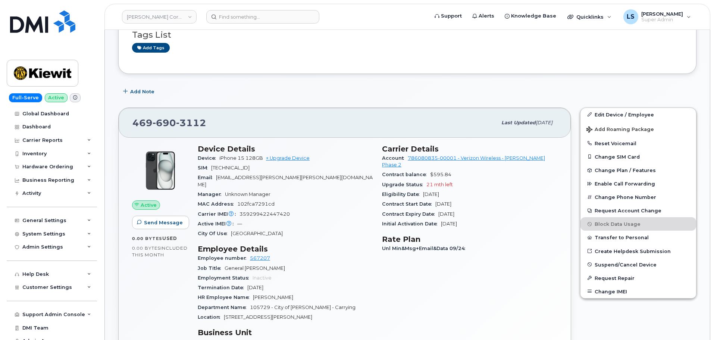
scroll to position [149, 0]
click at [611, 264] on span "Suspend/Cancel Device" at bounding box center [626, 264] width 62 height 6
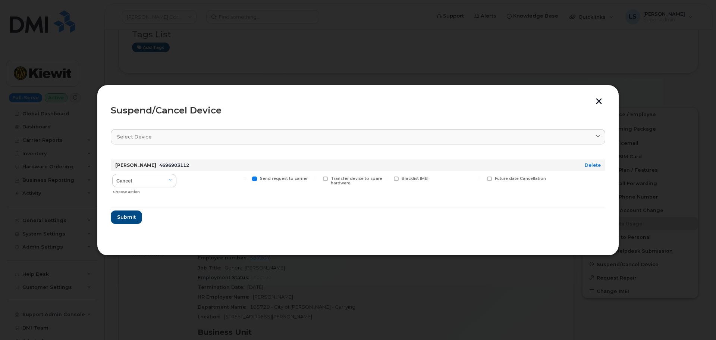
click at [139, 192] on div "Choose action" at bounding box center [144, 190] width 63 height 9
click at [138, 187] on select "Cancel Suspend - Reduced Rate Suspend - Full Rate Suspend - Lost Device/Stolen …" at bounding box center [144, 180] width 64 height 13
select select "[object Object]"
click at [112, 174] on select "Cancel Suspend - Reduced Rate Suspend - Full Rate Suspend - Lost Device/Stolen …" at bounding box center [144, 180] width 64 height 13
click at [129, 219] on span "Submit" at bounding box center [126, 216] width 19 height 7
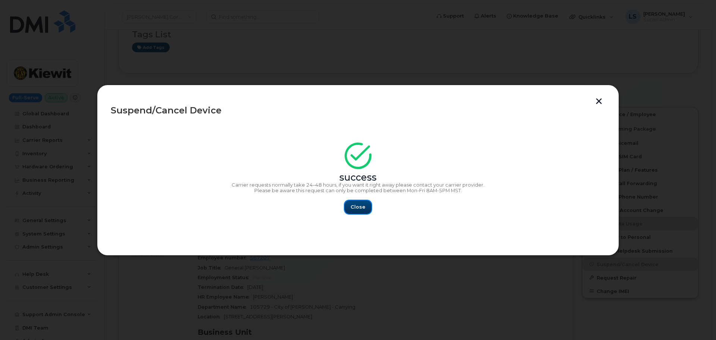
click at [363, 209] on span "Close" at bounding box center [358, 206] width 15 height 7
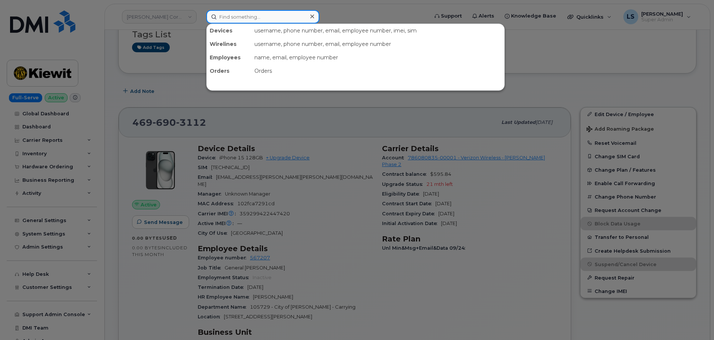
click at [266, 12] on input at bounding box center [262, 16] width 113 height 13
paste input "(430) 666-1674"
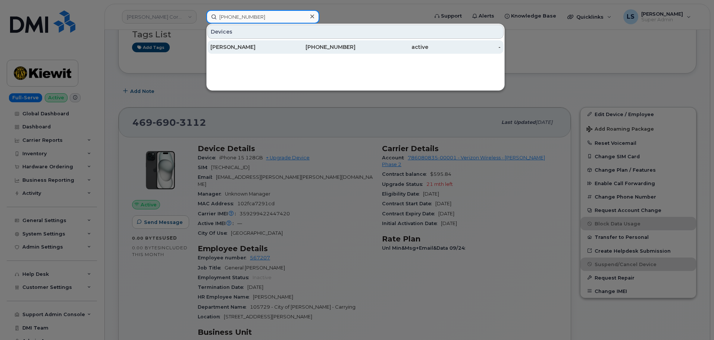
type input "(430) 666-1674"
click at [234, 42] on div "ROBERT MARTIN" at bounding box center [246, 46] width 73 height 13
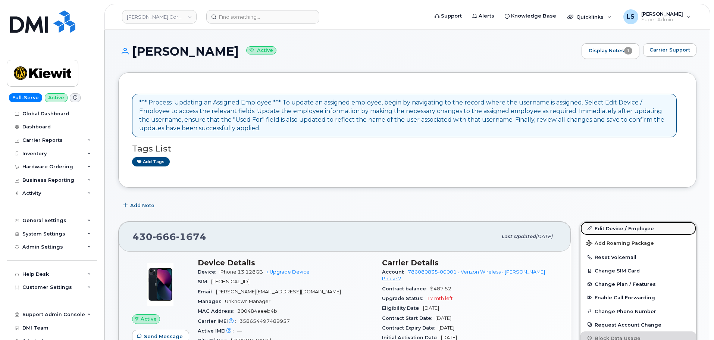
click at [642, 224] on link "Edit Device / Employee" at bounding box center [638, 228] width 116 height 13
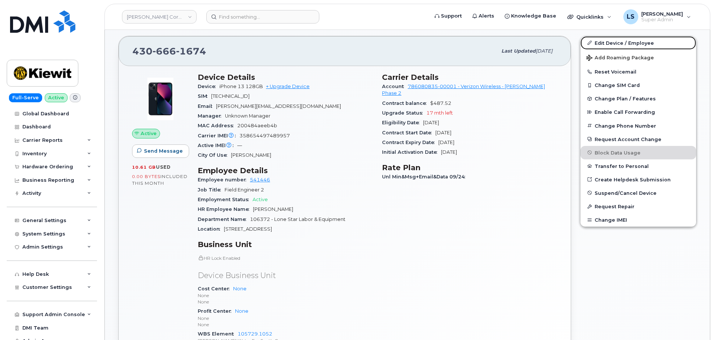
scroll to position [261, 0]
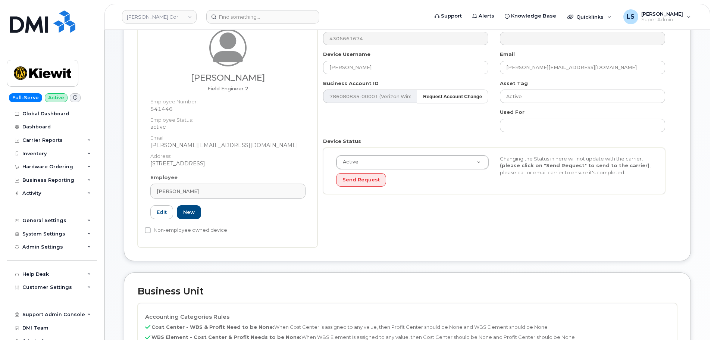
scroll to position [187, 0]
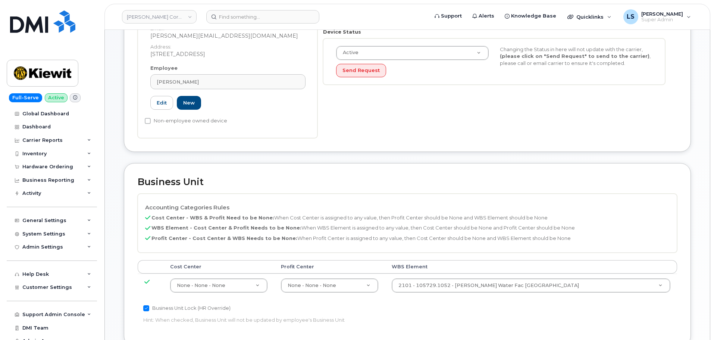
click at [458, 298] on div "Cost Center [GEOGRAPHIC_DATA] WBS Element None - None - None 29629358 None - No…" at bounding box center [407, 282] width 539 height 44
click at [461, 294] on td "2101 - 105729.1052 - [PERSON_NAME] Water Fac South Co 30230406" at bounding box center [531, 285] width 292 height 24
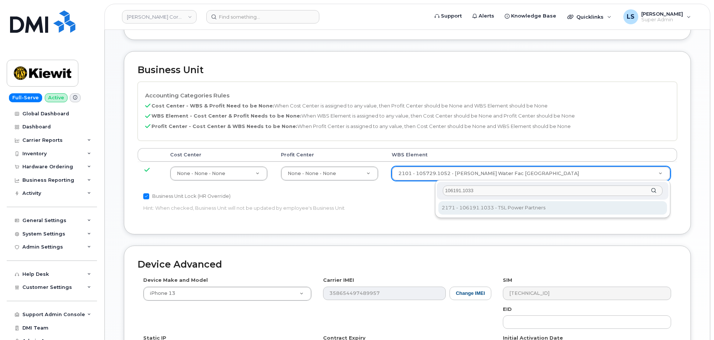
type input "106191.1033"
type input "33498598"
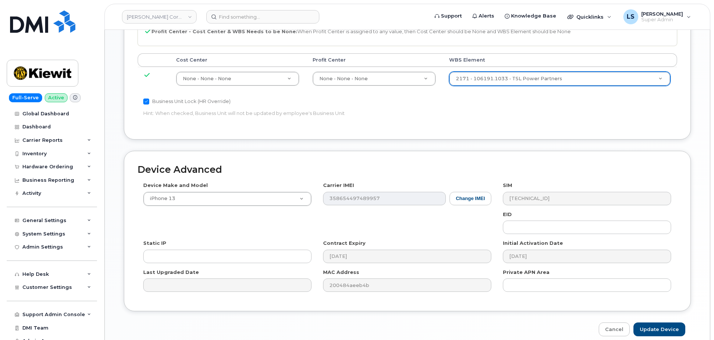
scroll to position [427, 0]
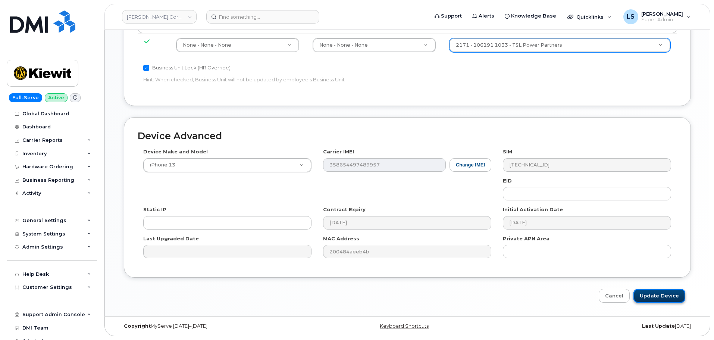
click at [654, 291] on input "Update Device" at bounding box center [659, 296] width 52 height 14
type input "Saving..."
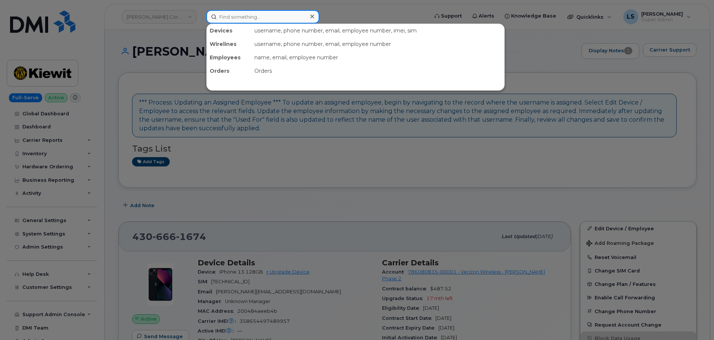
click at [248, 19] on input at bounding box center [262, 16] width 113 height 13
paste input "(945) 304-9509"
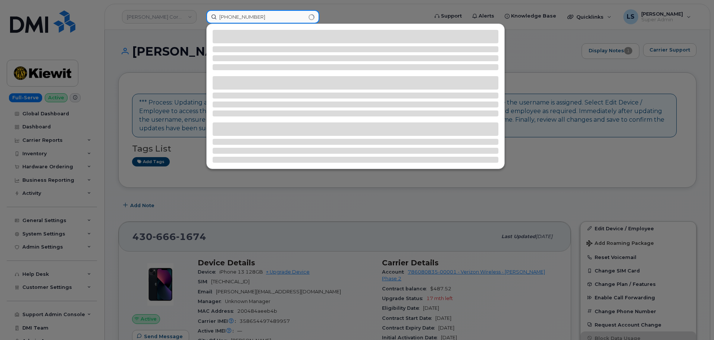
type input "(945) 304-9509"
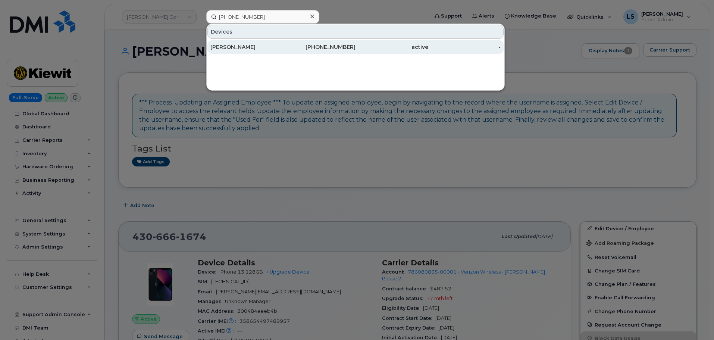
click at [271, 50] on div "MASON KOLLS" at bounding box center [246, 46] width 73 height 7
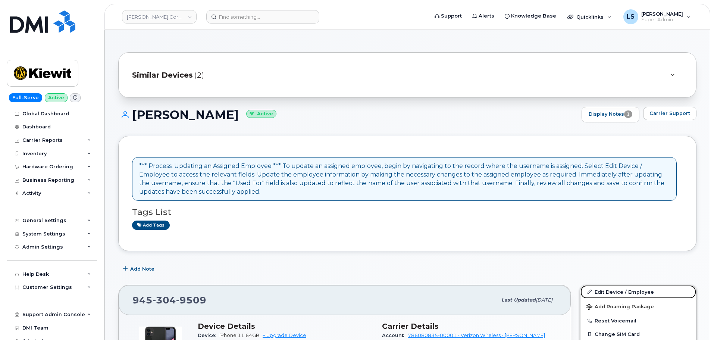
drag, startPoint x: 593, startPoint y: 290, endPoint x: 547, endPoint y: 281, distance: 46.4
click at [594, 290] on link "Edit Device / Employee" at bounding box center [638, 291] width 116 height 13
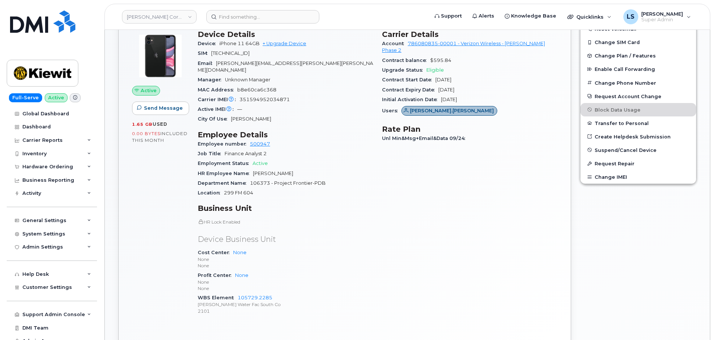
scroll to position [373, 0]
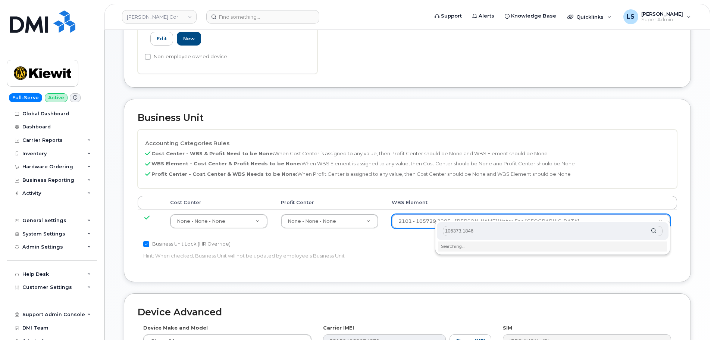
scroll to position [261, 0]
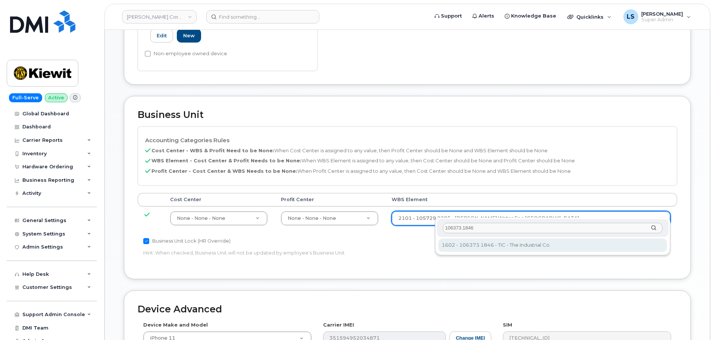
type input "106373.1846"
type input "36082678"
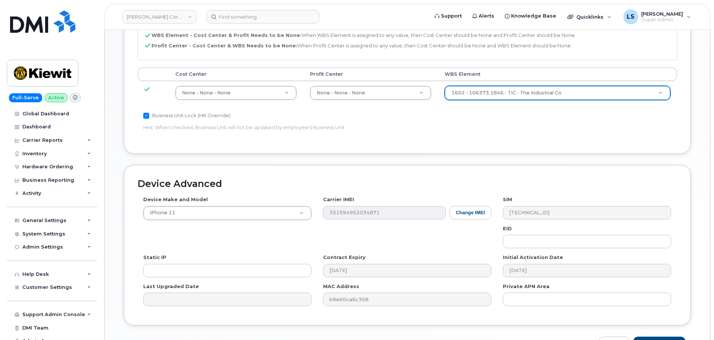
scroll to position [427, 0]
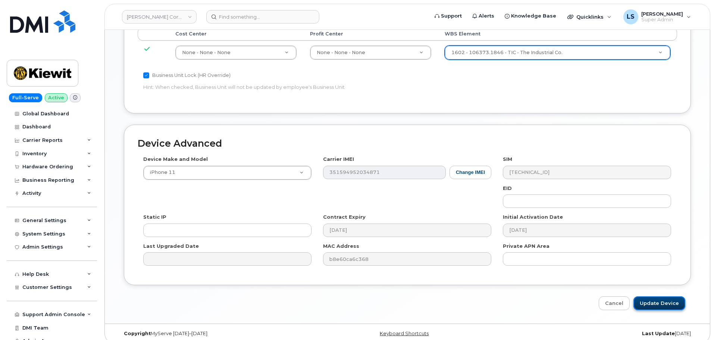
click at [656, 302] on input "Update Device" at bounding box center [659, 303] width 52 height 14
type input "Saving..."
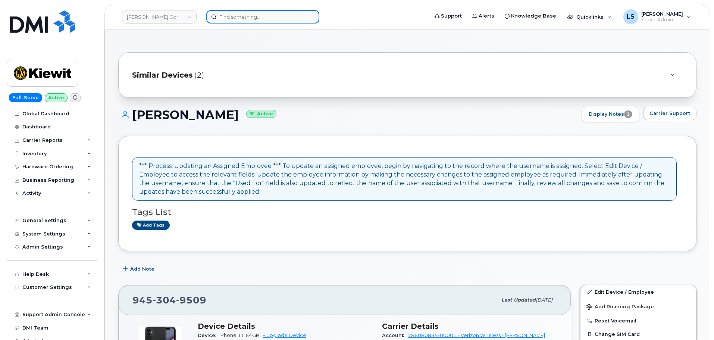
click at [252, 17] on input at bounding box center [262, 16] width 113 height 13
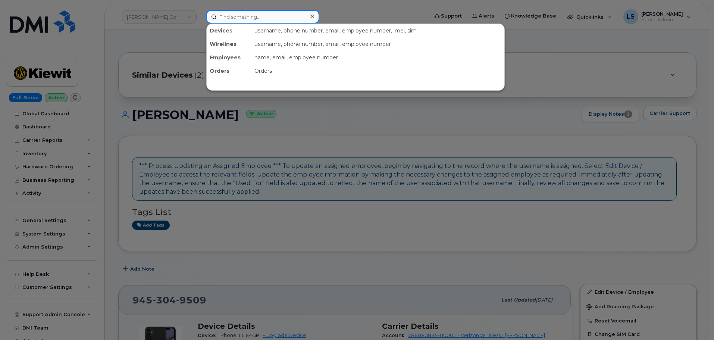
paste input "[PHONE_NUMBER]"
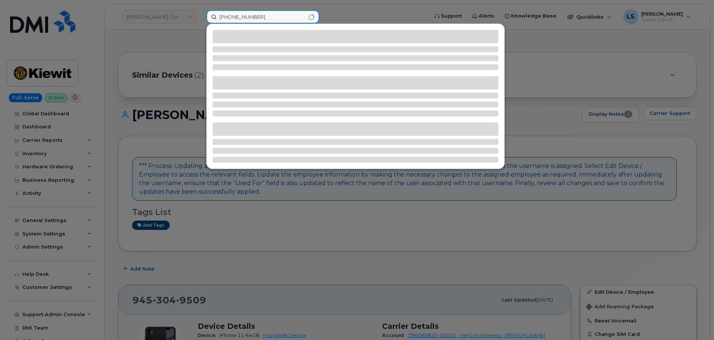
type input "[PHONE_NUMBER]"
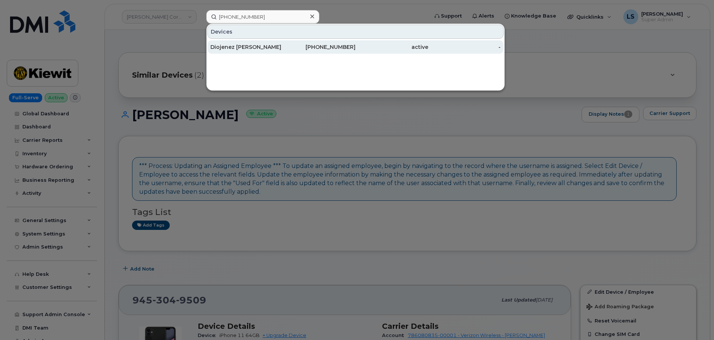
click at [227, 43] on div "Diojenez [PERSON_NAME] [PERSON_NAME]" at bounding box center [246, 46] width 73 height 13
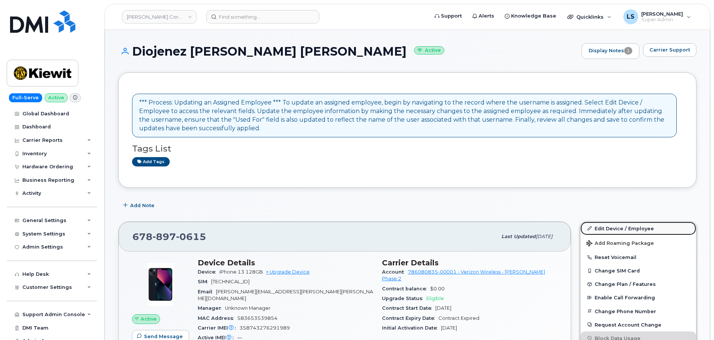
click at [595, 229] on link "Edit Device / Employee" at bounding box center [638, 228] width 116 height 13
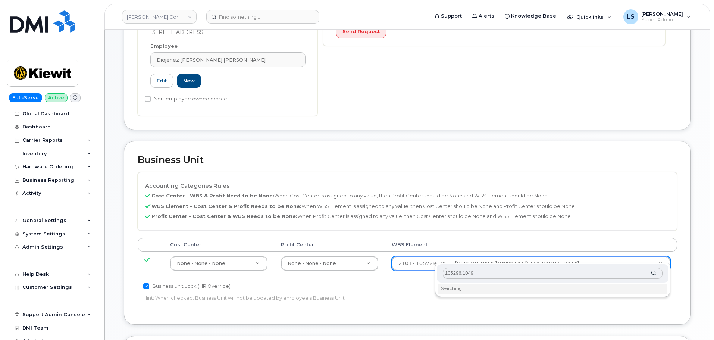
scroll to position [261, 0]
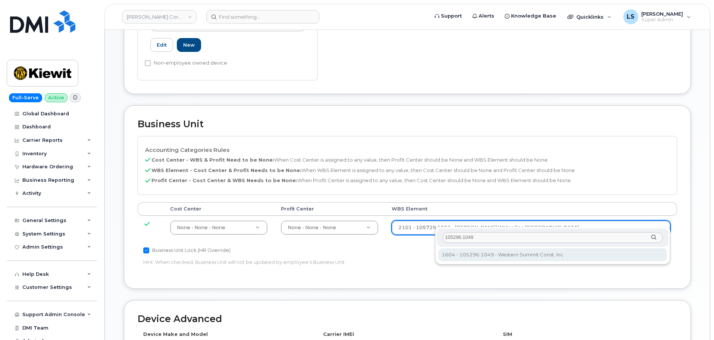
type input "105296.1049"
type input "30157638"
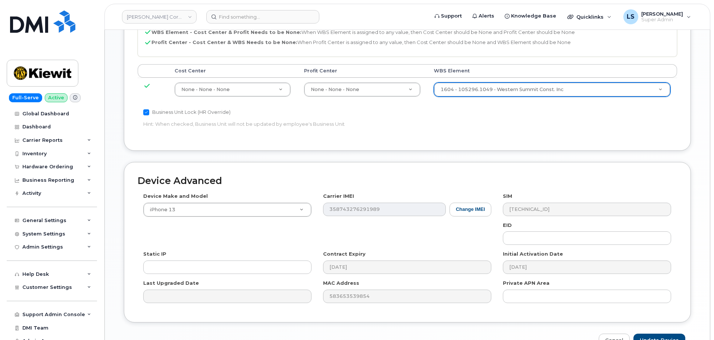
scroll to position [436, 0]
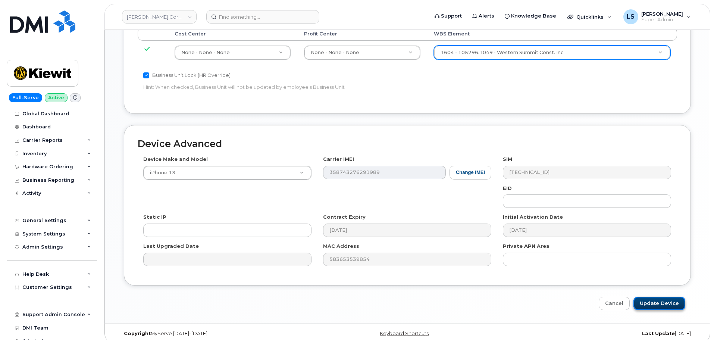
click at [647, 298] on input "Update Device" at bounding box center [659, 304] width 52 height 14
type input "Saving..."
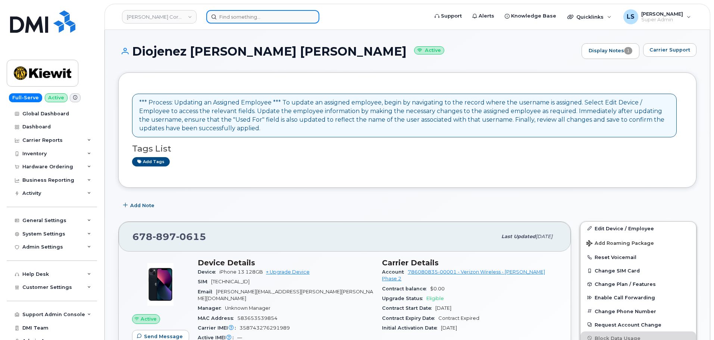
click at [223, 14] on input at bounding box center [262, 16] width 113 height 13
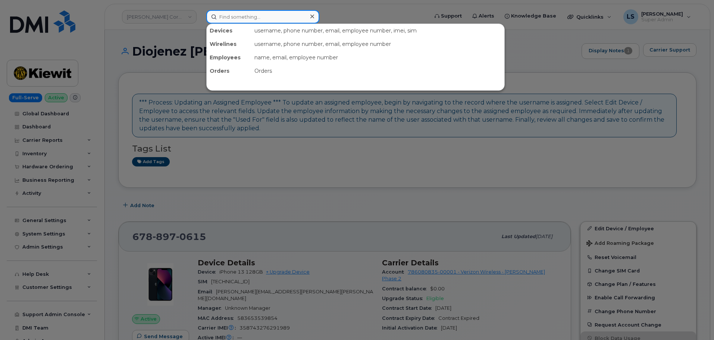
paste input "[PHONE_NUMBER]"
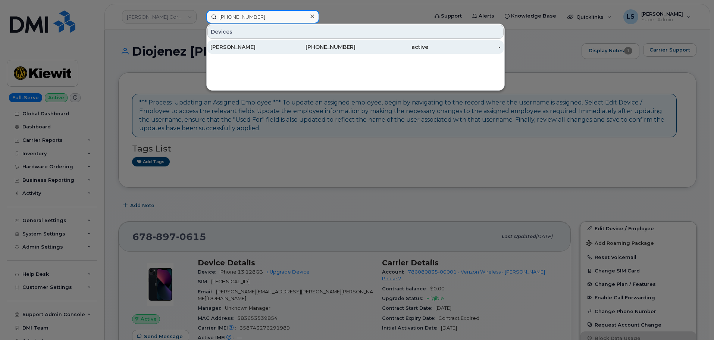
type input "[PHONE_NUMBER]"
click at [361, 43] on div "active" at bounding box center [392, 46] width 73 height 13
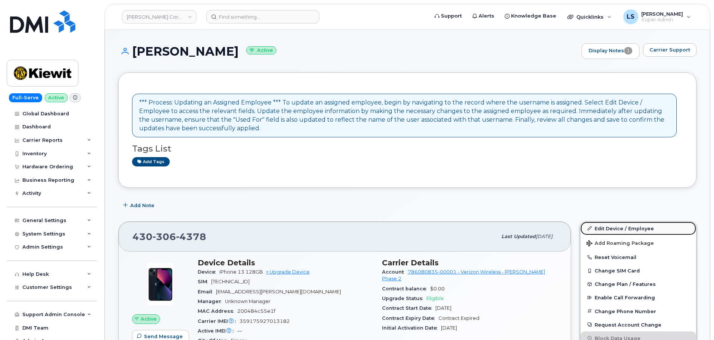
click at [599, 229] on link "Edit Device / Employee" at bounding box center [638, 228] width 116 height 13
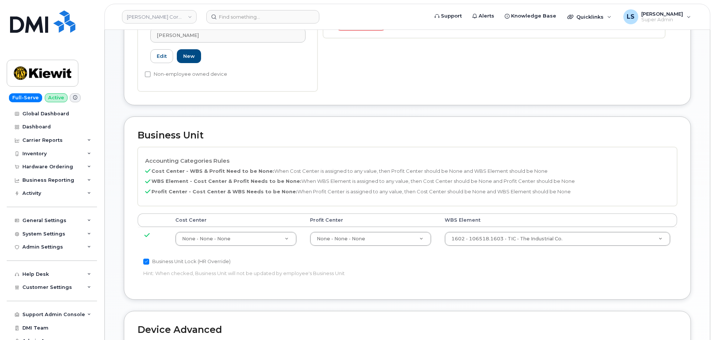
scroll to position [261, 0]
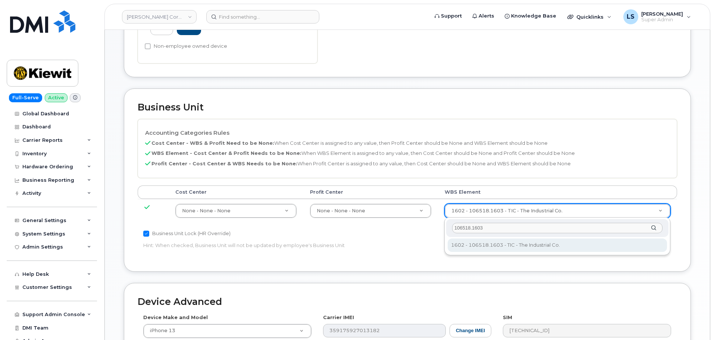
type input "106518.1603"
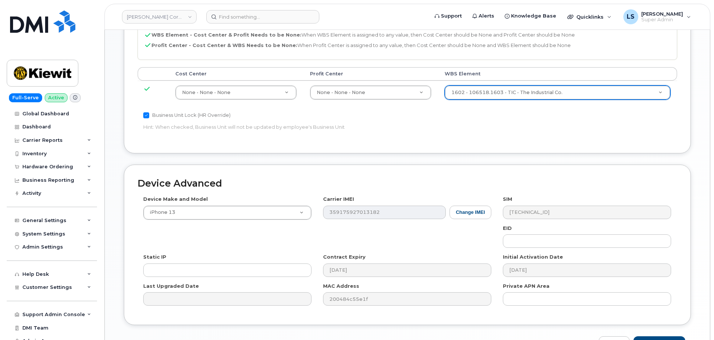
scroll to position [427, 0]
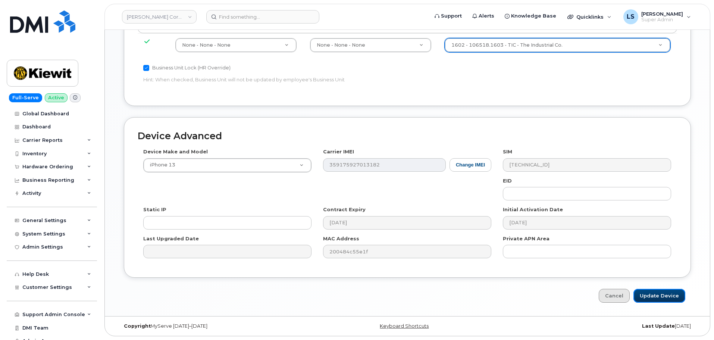
click at [664, 289] on input "Update Device" at bounding box center [659, 296] width 52 height 14
type input "Saving..."
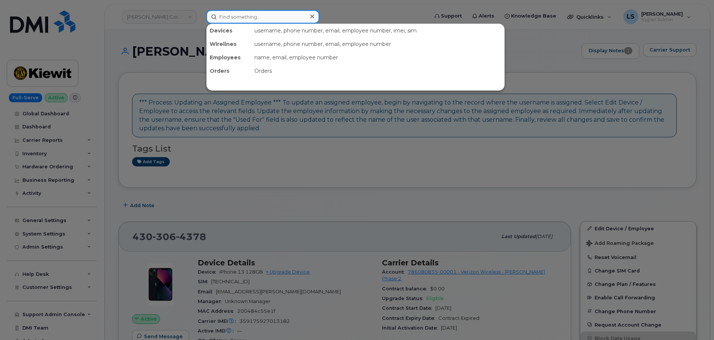
click at [232, 20] on input at bounding box center [262, 16] width 113 height 13
paste input "[PHONE_NUMBER]"
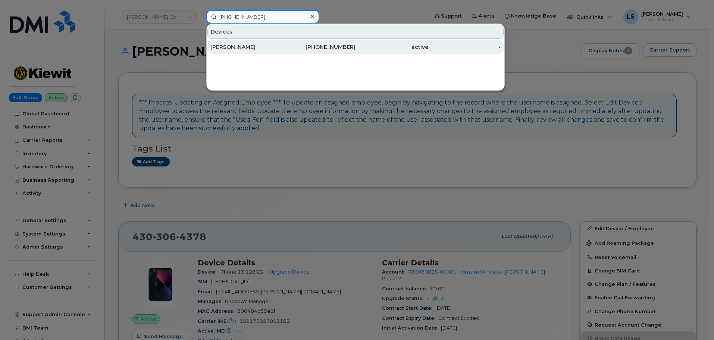
type input "[PHONE_NUMBER]"
click at [300, 40] on link "[PERSON_NAME] [PHONE_NUMBER] active -" at bounding box center [355, 46] width 296 height 13
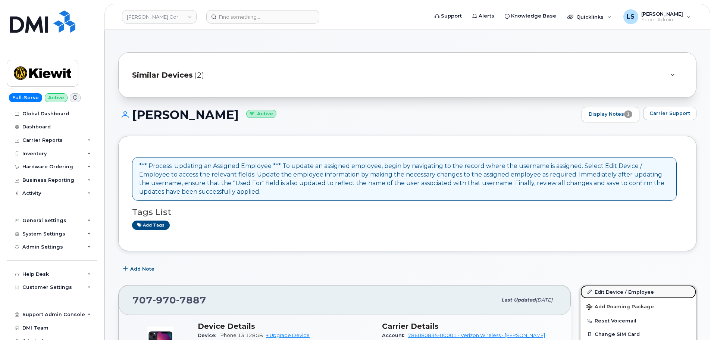
click at [594, 288] on link "Edit Device / Employee" at bounding box center [638, 291] width 116 height 13
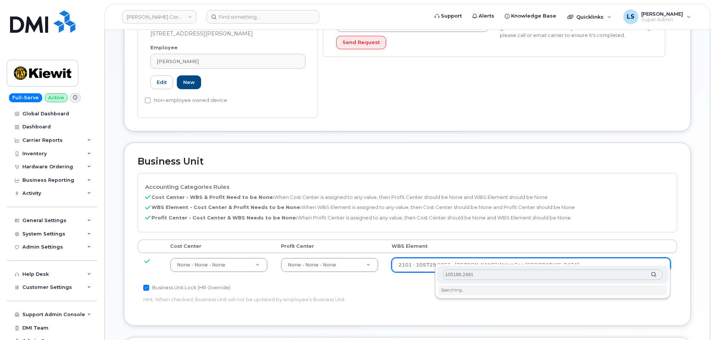
scroll to position [261, 0]
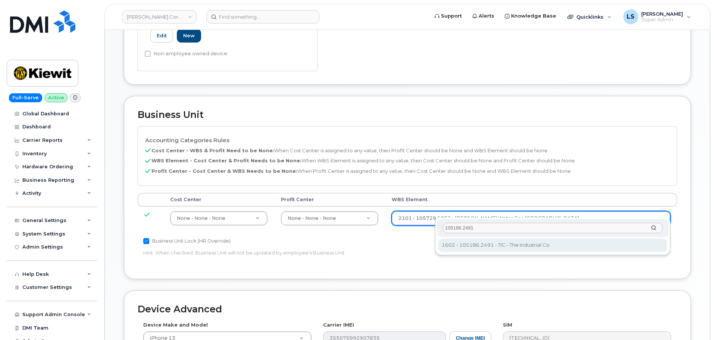
type input "105186.2491"
type input "30139203"
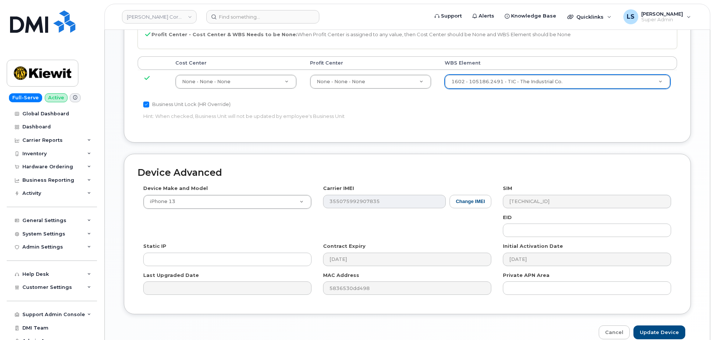
scroll to position [427, 0]
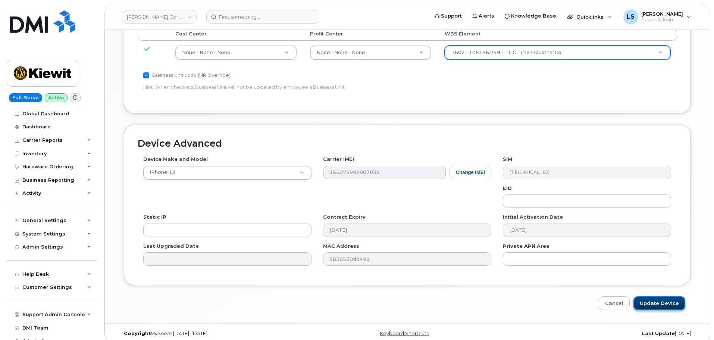
click at [659, 296] on input "Update Device" at bounding box center [659, 303] width 52 height 14
type input "Saving..."
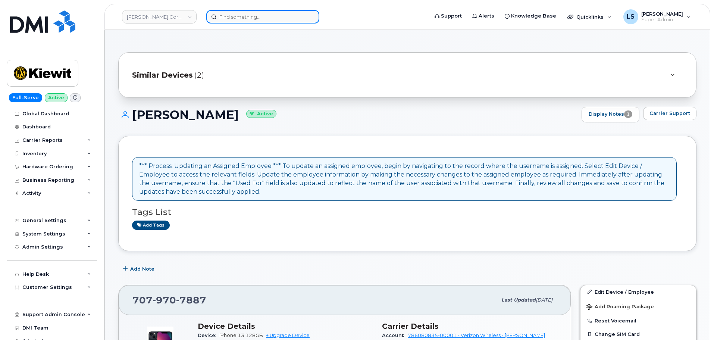
click at [276, 19] on input at bounding box center [262, 16] width 113 height 13
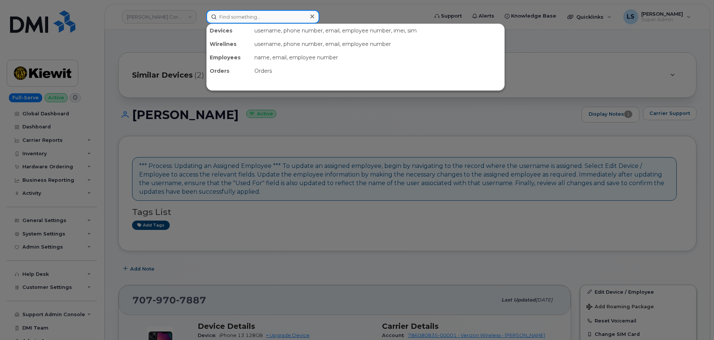
paste input "(469) 836-6269"
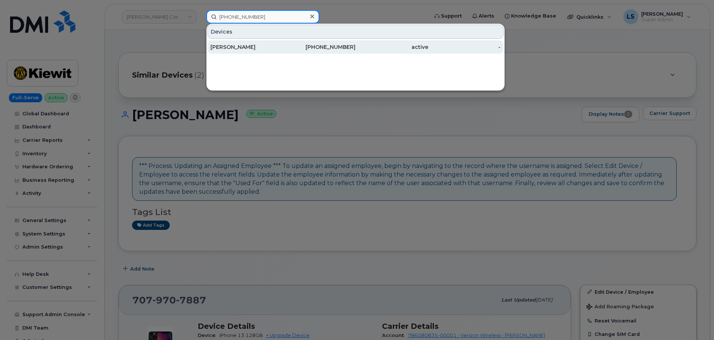
type input "(469) 836-6269"
click at [236, 51] on div "[PERSON_NAME]" at bounding box center [246, 46] width 73 height 13
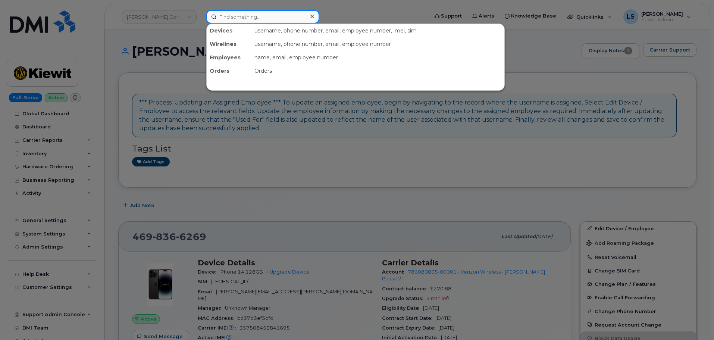
click at [270, 20] on input at bounding box center [262, 16] width 113 height 13
paste input "105186.2491"
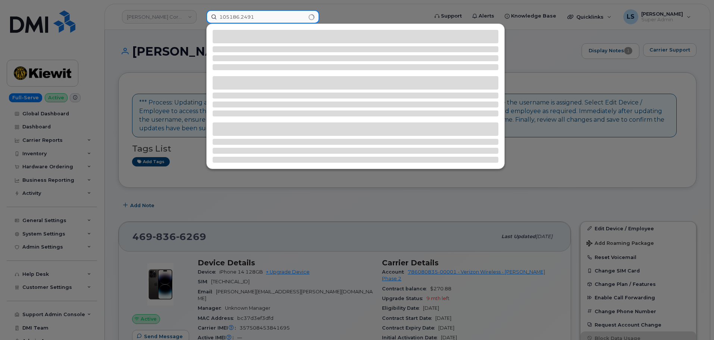
click at [315, 16] on input "105186.2491" at bounding box center [262, 16] width 113 height 13
type input "105186.2491"
drag, startPoint x: 501, startPoint y: 241, endPoint x: 450, endPoint y: 200, distance: 65.4
click at [496, 239] on div at bounding box center [357, 170] width 714 height 340
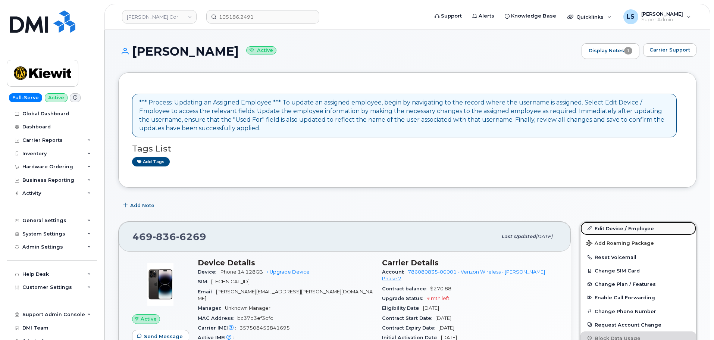
click at [604, 223] on link "Edit Device / Employee" at bounding box center [638, 228] width 116 height 13
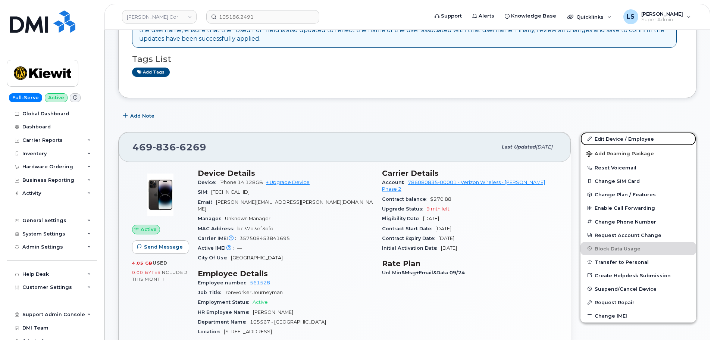
scroll to position [187, 0]
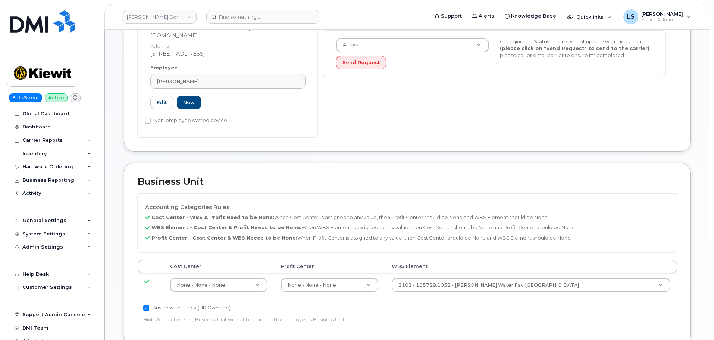
scroll to position [261, 0]
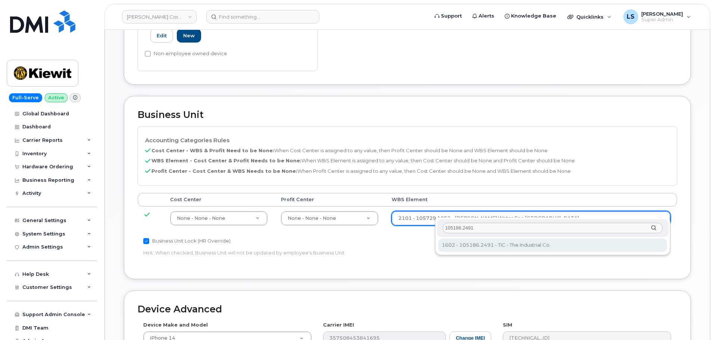
type input "105186.2491"
type input "30139203"
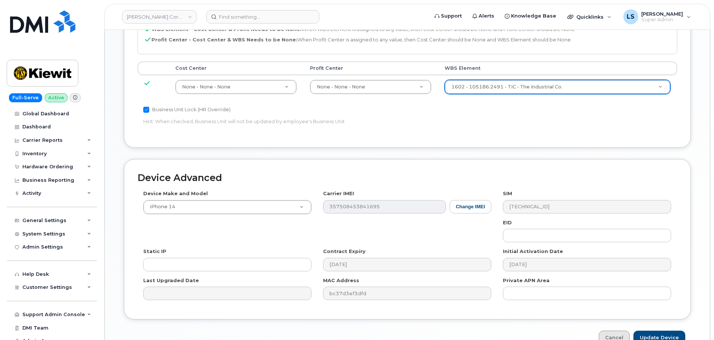
scroll to position [427, 0]
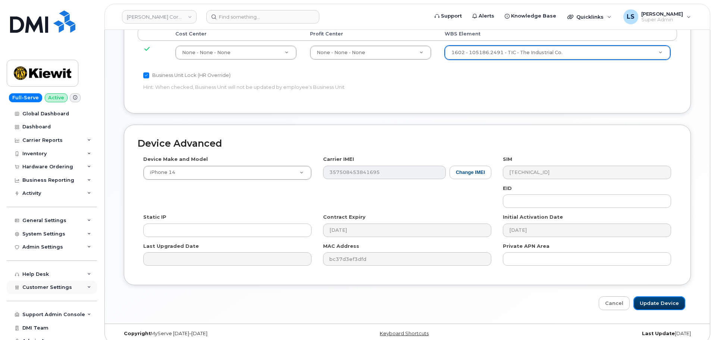
drag, startPoint x: 658, startPoint y: 292, endPoint x: 76, endPoint y: 284, distance: 582.0
click at [658, 296] on input "Update Device" at bounding box center [659, 303] width 52 height 14
type input "Saving..."
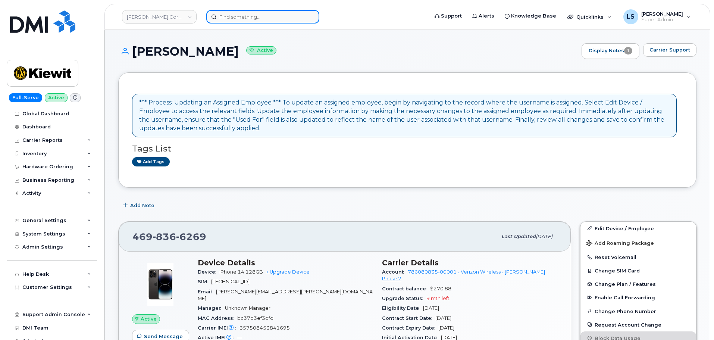
click at [243, 16] on input at bounding box center [262, 16] width 113 height 13
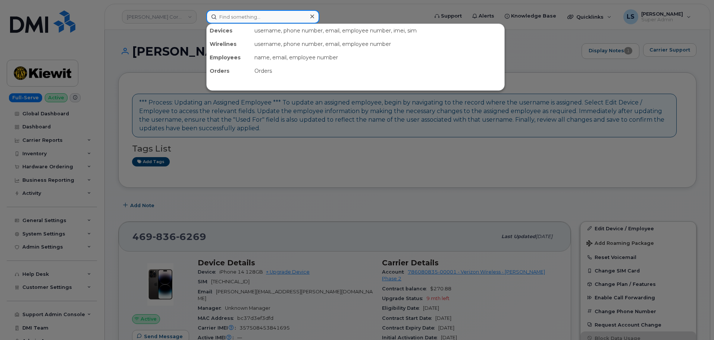
paste input "[PHONE_NUMBER]"
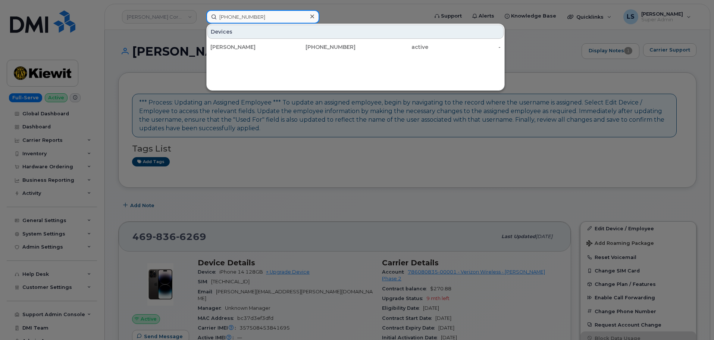
type input "(720) 484-1478"
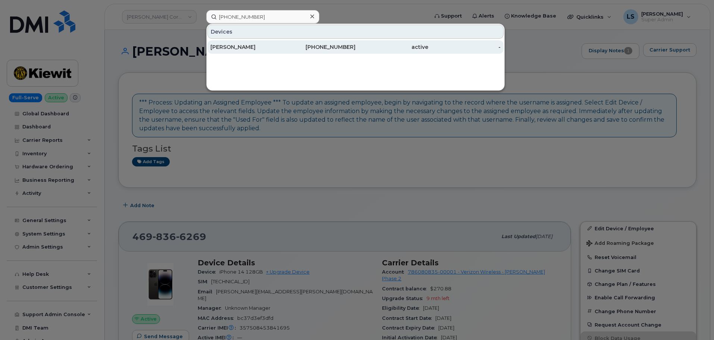
click at [236, 45] on div "[PERSON_NAME]" at bounding box center [246, 46] width 73 height 7
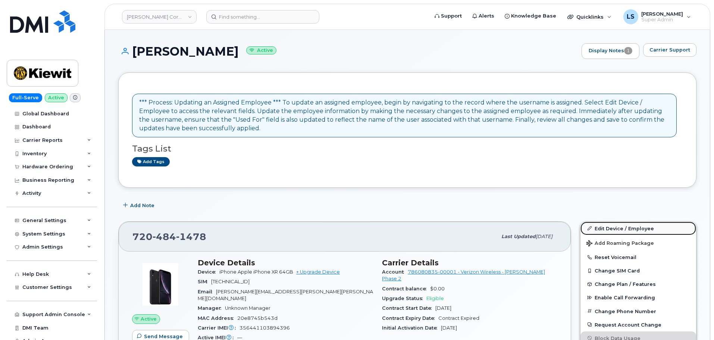
click at [591, 228] on icon at bounding box center [590, 228] width 4 height 4
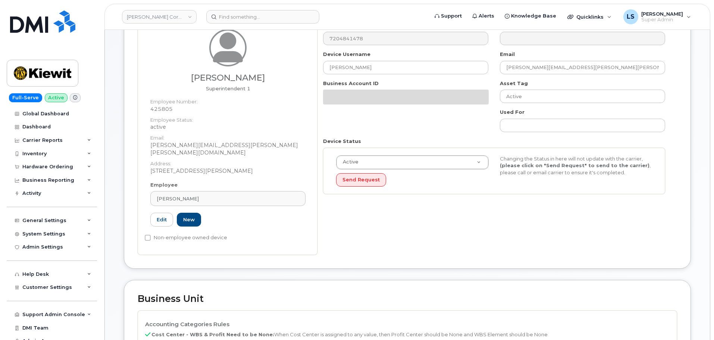
scroll to position [187, 0]
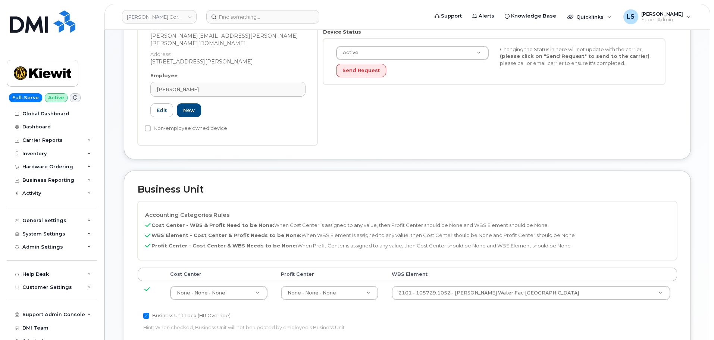
click at [466, 281] on td "2101 - 105729.1052 - [PERSON_NAME] Water Fac South Co 30230406" at bounding box center [531, 293] width 292 height 24
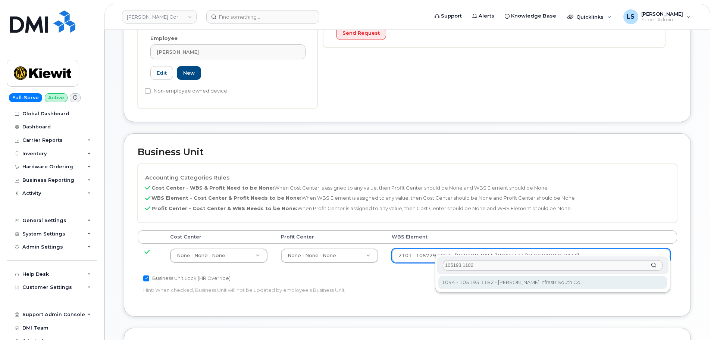
type input "105193.1182"
type input "29962696"
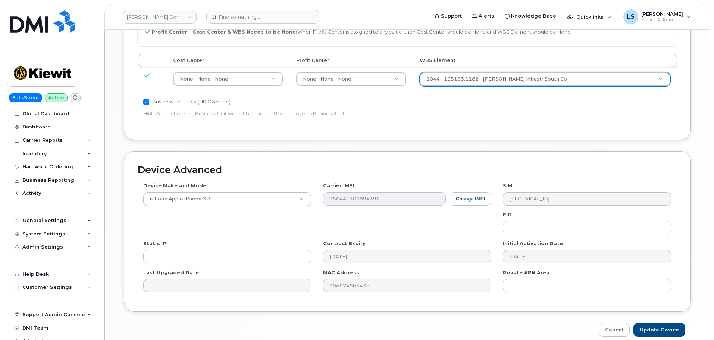
scroll to position [427, 0]
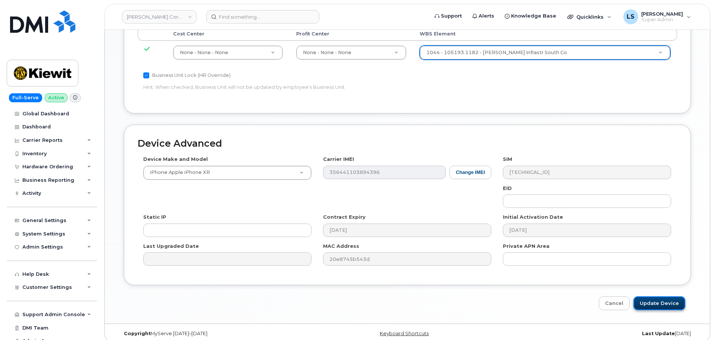
click at [642, 296] on input "Update Device" at bounding box center [659, 303] width 52 height 14
type input "Saving..."
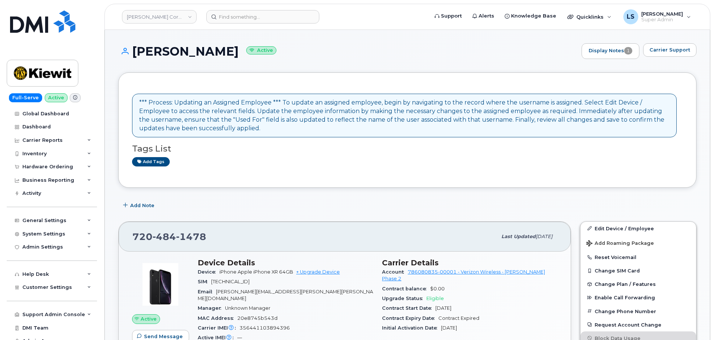
click at [270, 9] on header "Kiewit Corporation Support Alerts Knowledge Base Quicklinks Suspend / Cancel De…" at bounding box center [407, 17] width 606 height 26
click at [271, 12] on input at bounding box center [262, 16] width 113 height 13
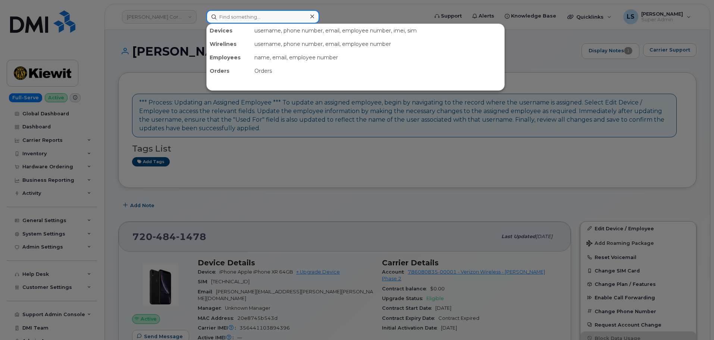
paste input "(360) 305-2851"
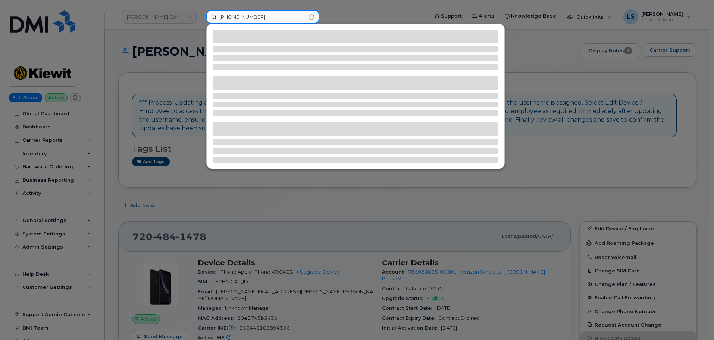
type input "(360) 305-2851"
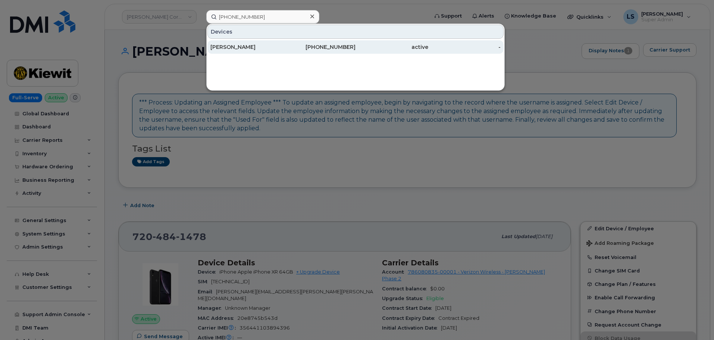
click at [241, 43] on div "CHRISTOPHER JACOBS" at bounding box center [246, 46] width 73 height 13
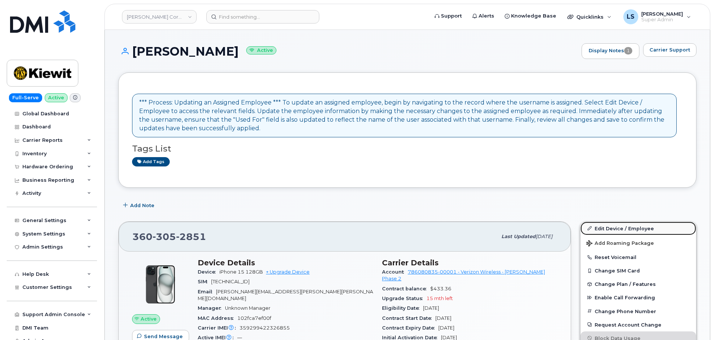
click at [638, 226] on link "Edit Device / Employee" at bounding box center [638, 228] width 116 height 13
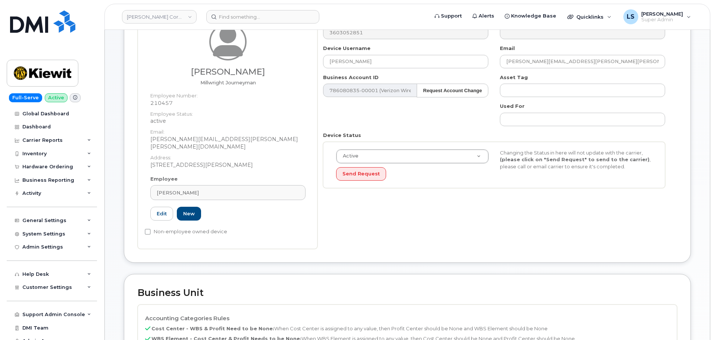
scroll to position [224, 0]
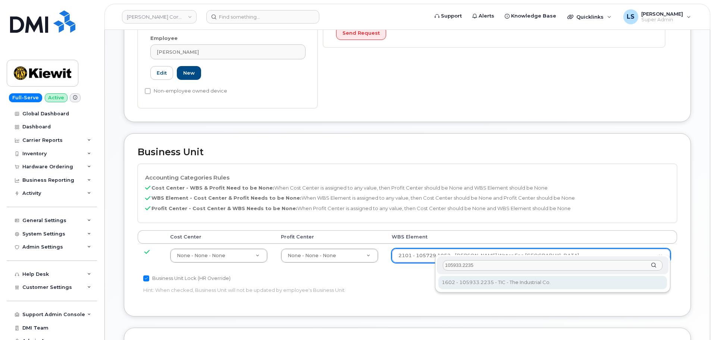
type input "105933.2235"
type input "30169104"
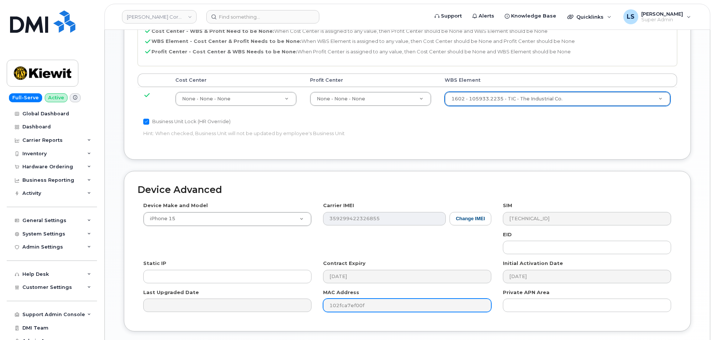
scroll to position [427, 0]
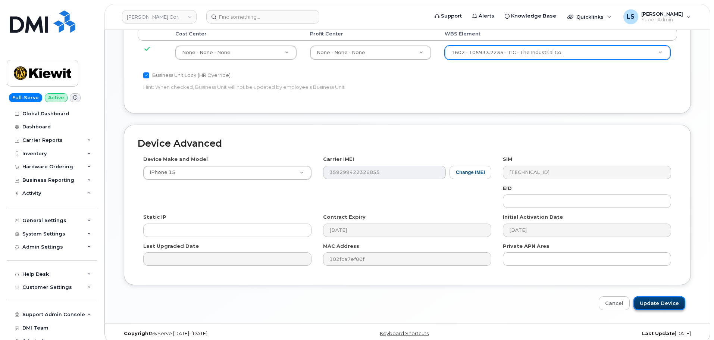
click at [641, 296] on input "Update Device" at bounding box center [659, 303] width 52 height 14
type input "Saving..."
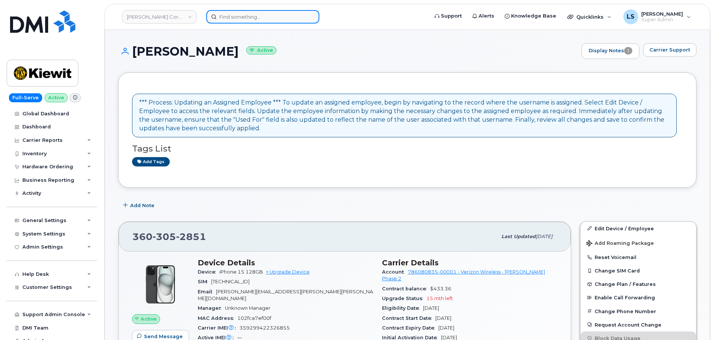
click at [309, 16] on div at bounding box center [262, 16] width 113 height 13
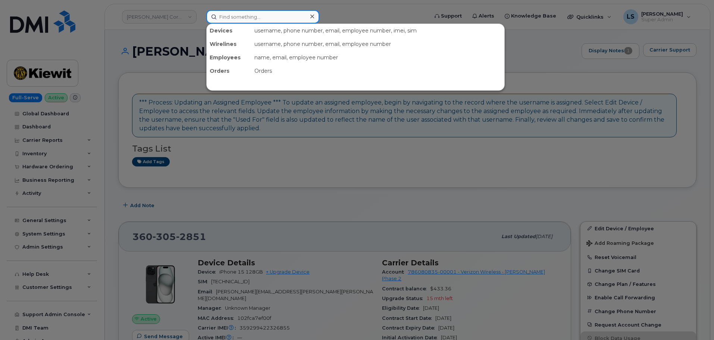
paste input "[PERSON_NAME][EMAIL_ADDRESS][PERSON_NAME][DOMAIN_NAME]"
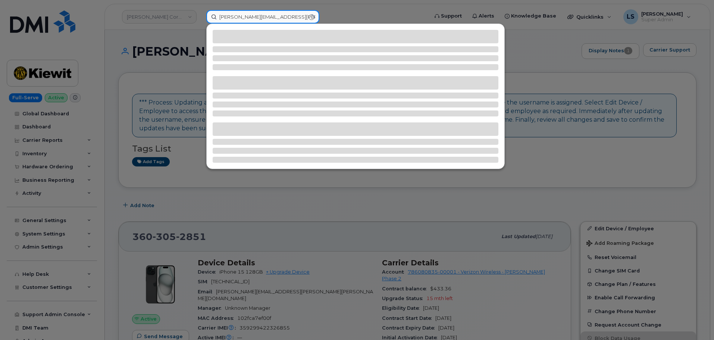
type input "[PERSON_NAME][EMAIL_ADDRESS][PERSON_NAME][DOMAIN_NAME]"
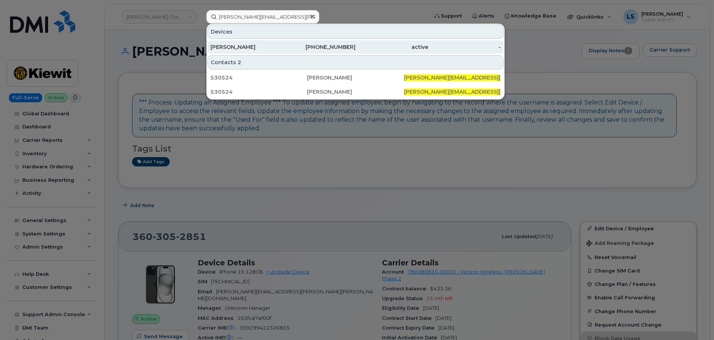
click at [284, 49] on div "435-201-1987" at bounding box center [319, 46] width 73 height 7
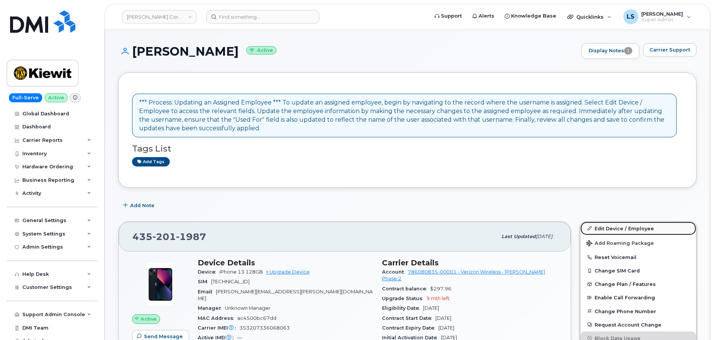
click at [644, 224] on link "Edit Device / Employee" at bounding box center [638, 228] width 116 height 13
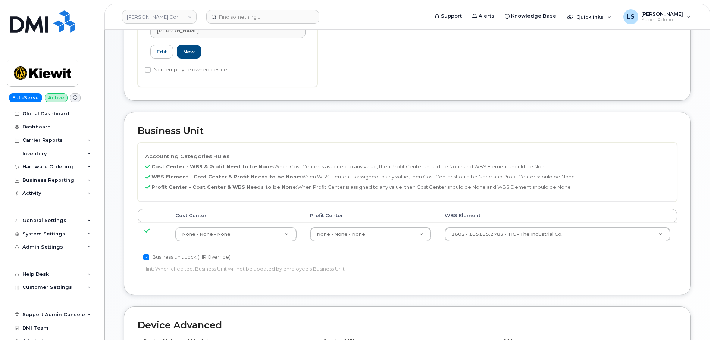
scroll to position [336, 0]
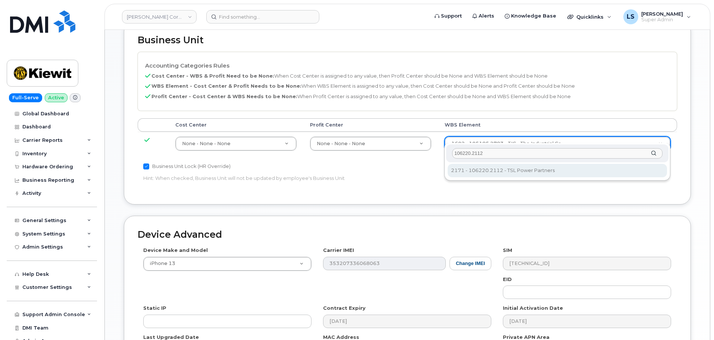
type input "106220.2112"
type input "33915203"
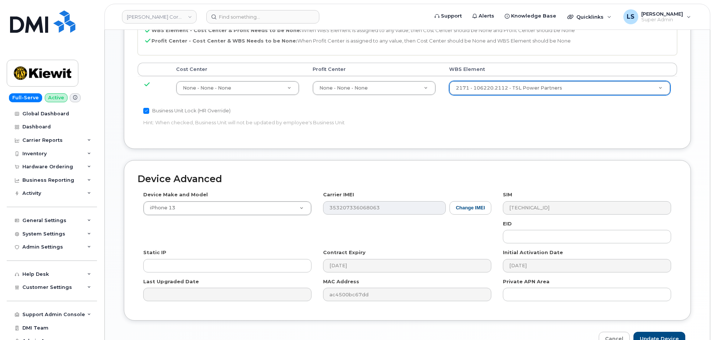
scroll to position [427, 0]
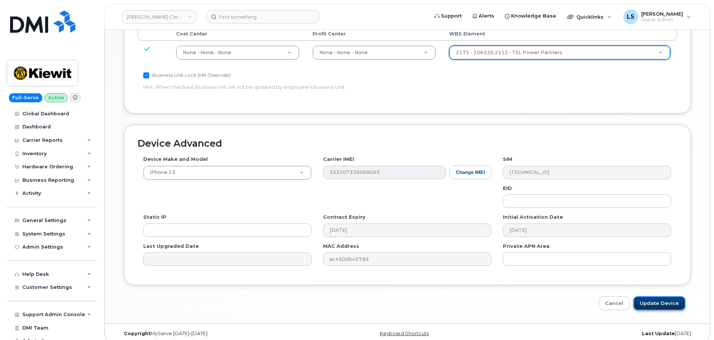
click at [673, 296] on input "Update Device" at bounding box center [659, 303] width 52 height 14
type input "Saving..."
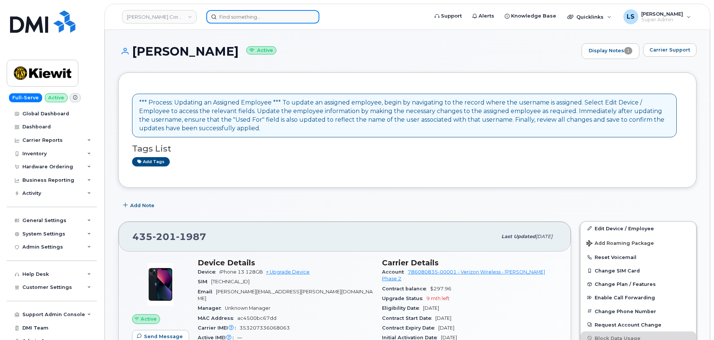
click at [270, 18] on input at bounding box center [262, 16] width 113 height 13
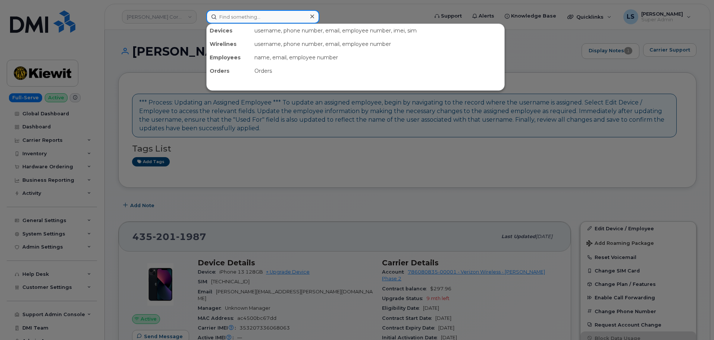
paste input "[EMAIL_ADDRESS][PERSON_NAME][PERSON_NAME][DOMAIN_NAME]"
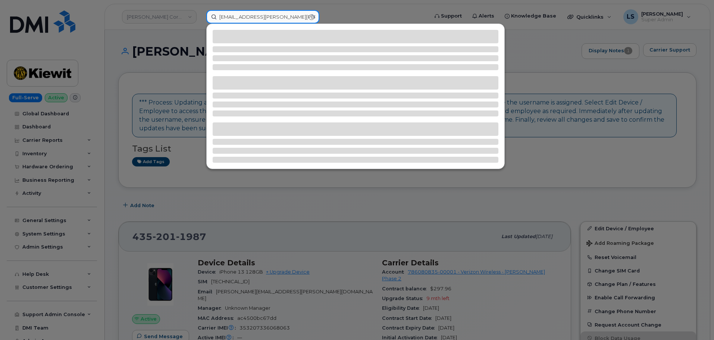
type input "[EMAIL_ADDRESS][PERSON_NAME][PERSON_NAME][DOMAIN_NAME]"
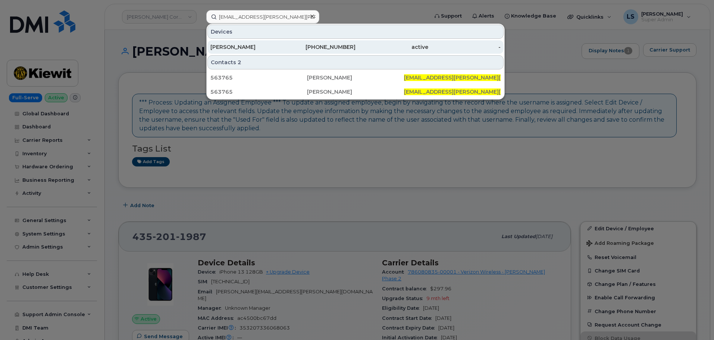
click at [231, 48] on div "[PERSON_NAME]" at bounding box center [246, 46] width 73 height 7
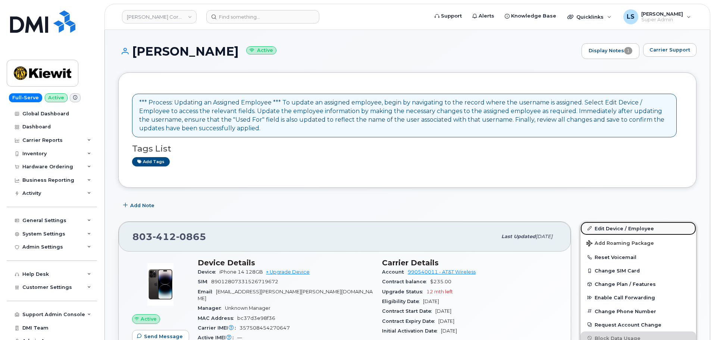
click at [597, 222] on link "Edit Device / Employee" at bounding box center [638, 228] width 116 height 13
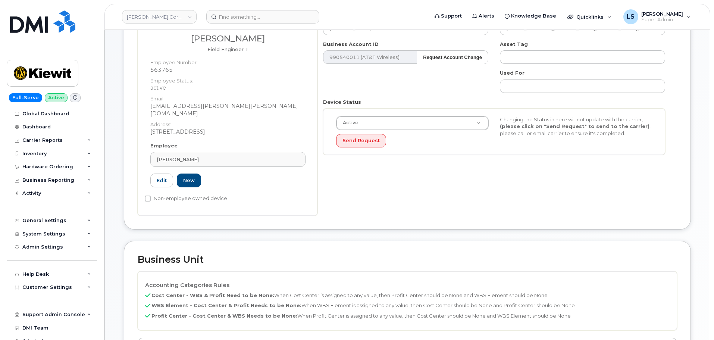
scroll to position [187, 0]
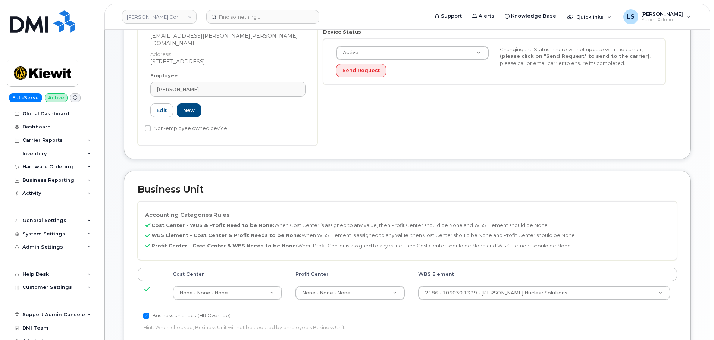
drag, startPoint x: 482, startPoint y: 271, endPoint x: 480, endPoint y: 276, distance: 5.3
click at [482, 272] on th "WBS Element" at bounding box center [544, 273] width 266 height 13
click at [480, 281] on td "2186 - 106030.1339 - Kiewit Nuclear Solutions 30183021" at bounding box center [544, 293] width 266 height 24
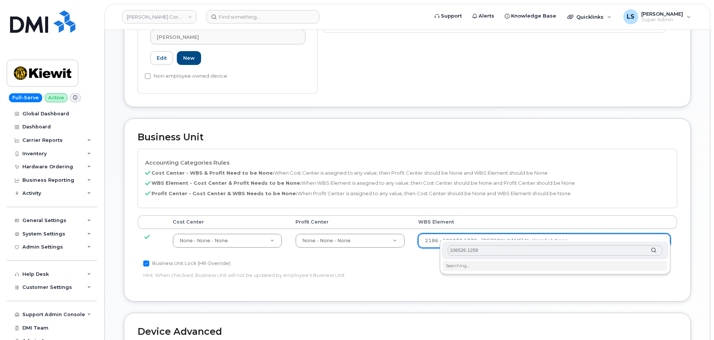
scroll to position [298, 0]
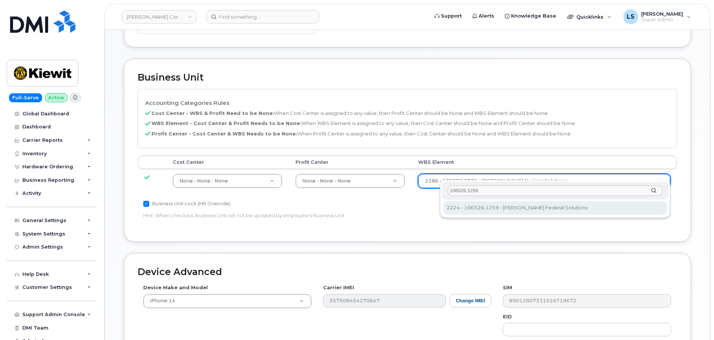
type input "106526.1259"
type input "36093472"
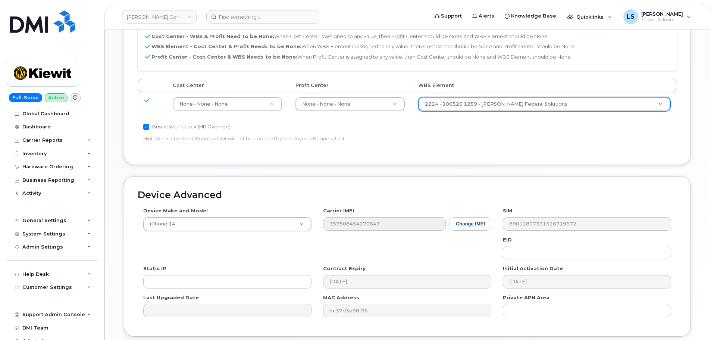
scroll to position [427, 0]
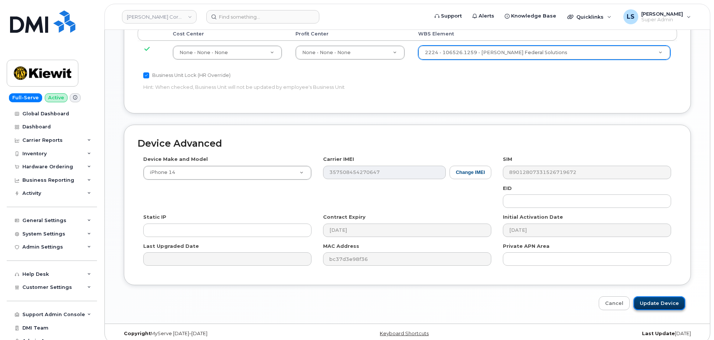
click at [655, 296] on input "Update Device" at bounding box center [659, 303] width 52 height 14
type input "Saving..."
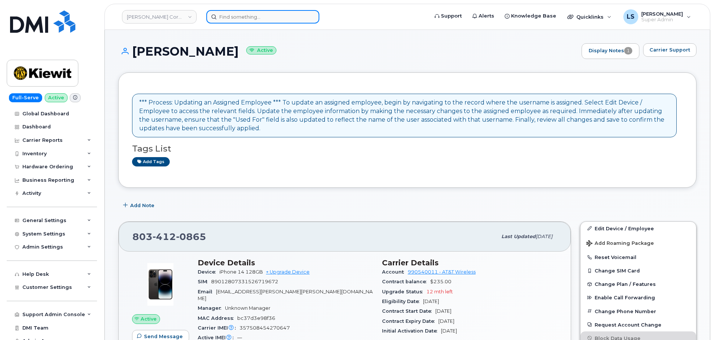
click at [240, 13] on input at bounding box center [262, 16] width 113 height 13
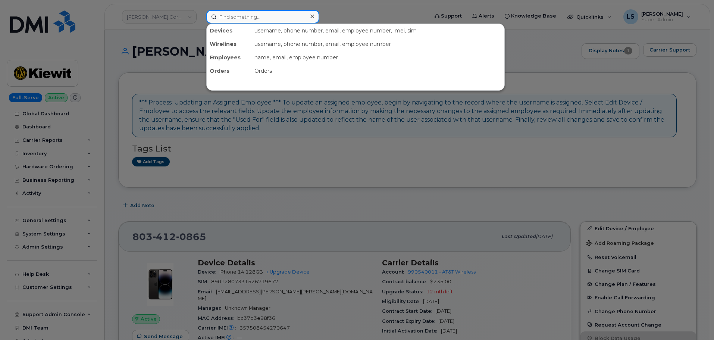
paste input "303211"
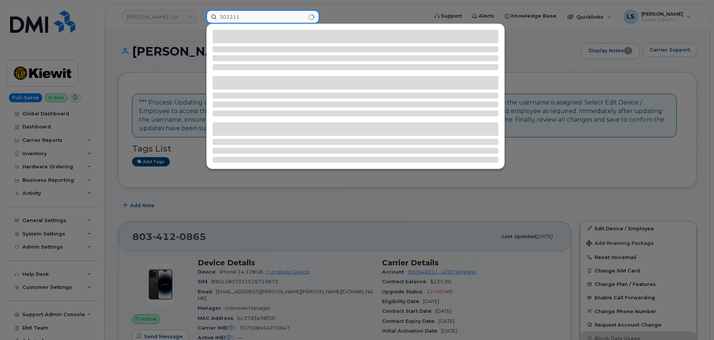
type input "303211"
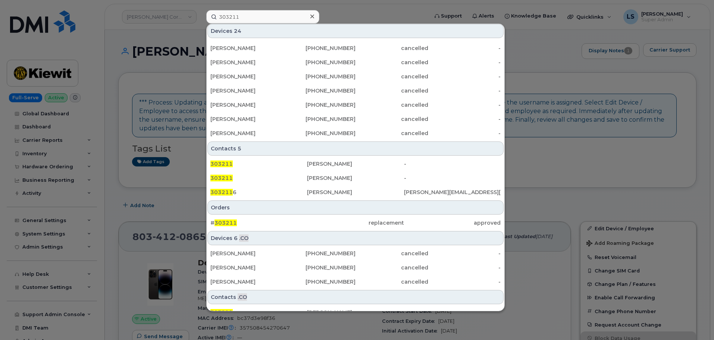
scroll to position [192, 0]
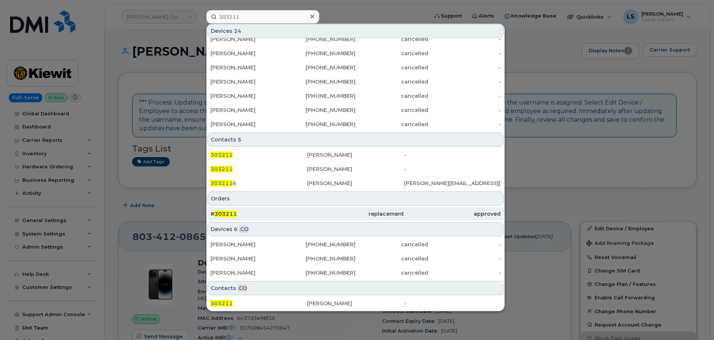
click at [239, 210] on div "# 303211" at bounding box center [258, 213] width 97 height 7
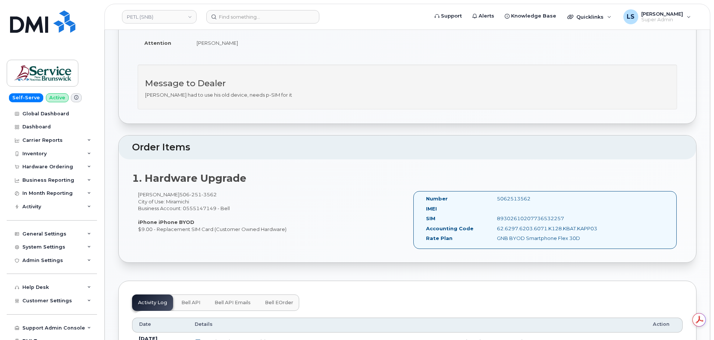
drag, startPoint x: 118, startPoint y: 49, endPoint x: 294, endPoint y: 231, distance: 253.0
copy div "Order No.303211 (waiting for dealer) Share Order Cancel Order × Share This Orde…"
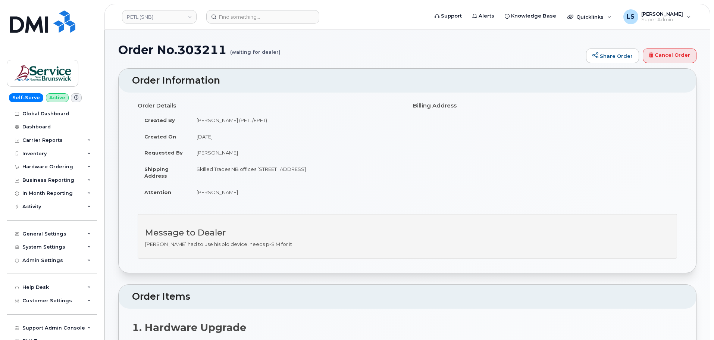
click at [267, 160] on td "Pierre-Luc Arseneau" at bounding box center [296, 152] width 212 height 16
drag, startPoint x: 197, startPoint y: 169, endPoint x: 372, endPoint y: 166, distance: 174.6
click at [372, 166] on td "Skilled Trades NB offices 80 University Ave Miramichi NB E1N 0C6" at bounding box center [296, 172] width 212 height 23
copy td "Skilled Trades NB offices 80 University Ave Miramichi NB E1N 0C6"
click at [219, 15] on input at bounding box center [262, 16] width 113 height 13
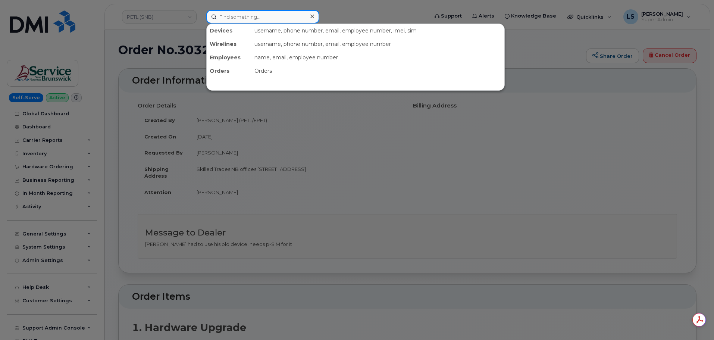
paste input "(612) 839-7206"
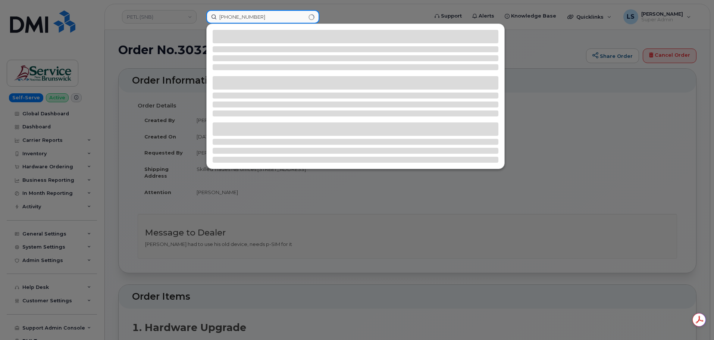
type input "(612) 839-7206"
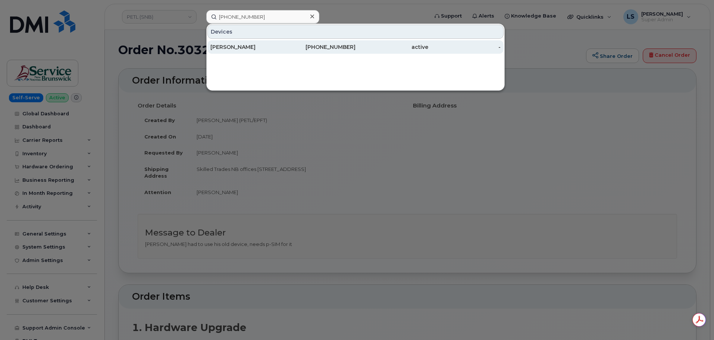
click at [239, 48] on div "KAITLIN ABELL" at bounding box center [246, 46] width 73 height 7
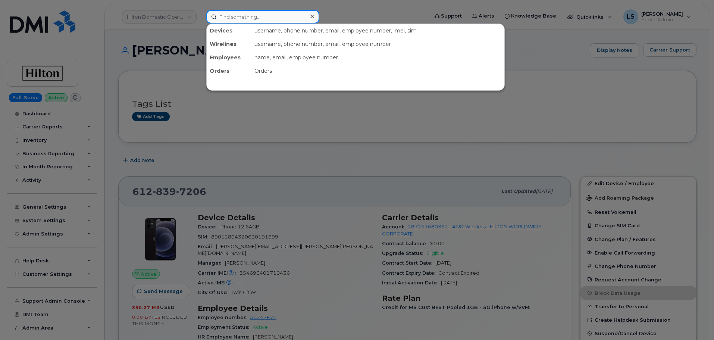
click at [250, 18] on input at bounding box center [262, 16] width 113 height 13
paste input "[PERSON_NAME][EMAIL_ADDRESS][PERSON_NAME][PERSON_NAME][DOMAIN_NAME]"
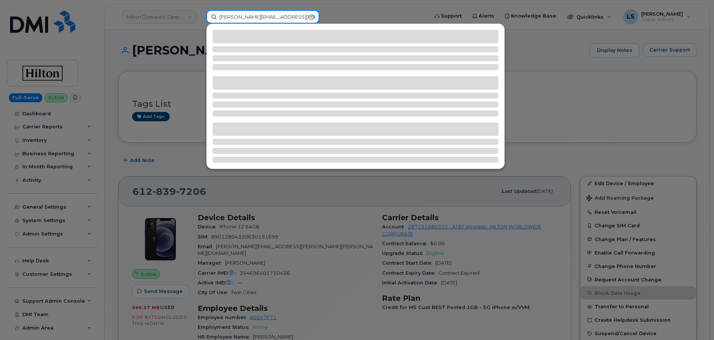
type input "[PERSON_NAME][EMAIL_ADDRESS][PERSON_NAME][PERSON_NAME][DOMAIN_NAME]"
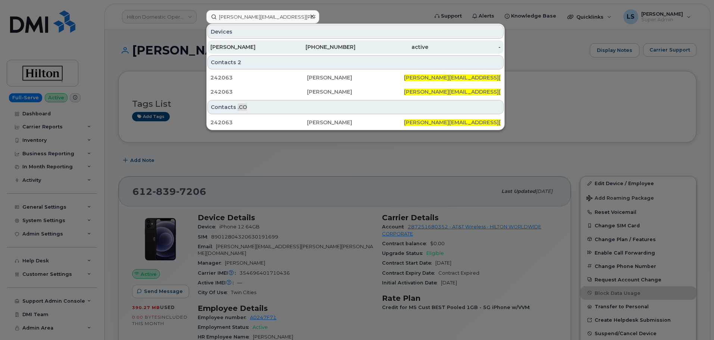
click at [273, 41] on div "[PERSON_NAME]" at bounding box center [246, 46] width 73 height 13
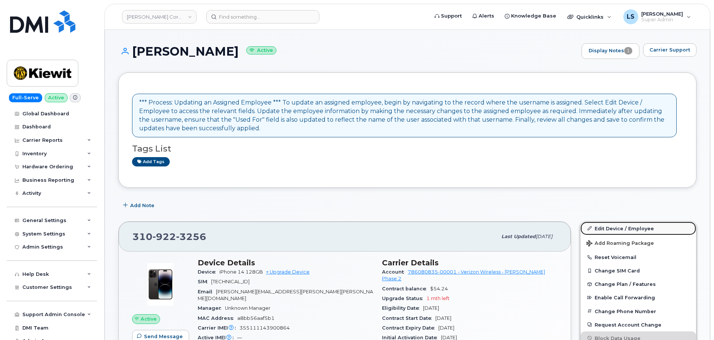
click at [596, 224] on link "Edit Device / Employee" at bounding box center [638, 228] width 116 height 13
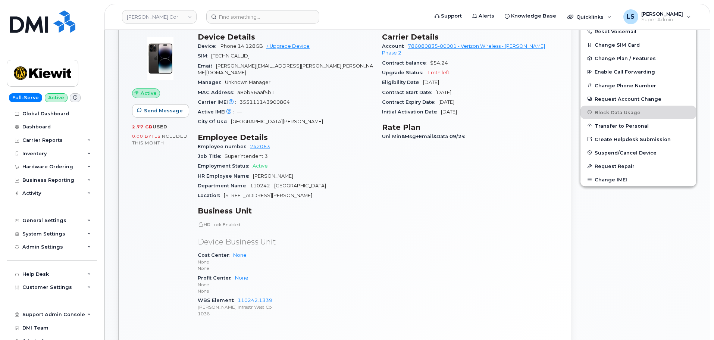
scroll to position [261, 0]
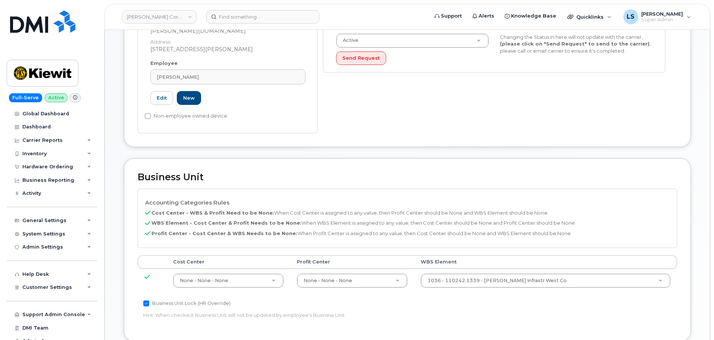
scroll to position [224, 0]
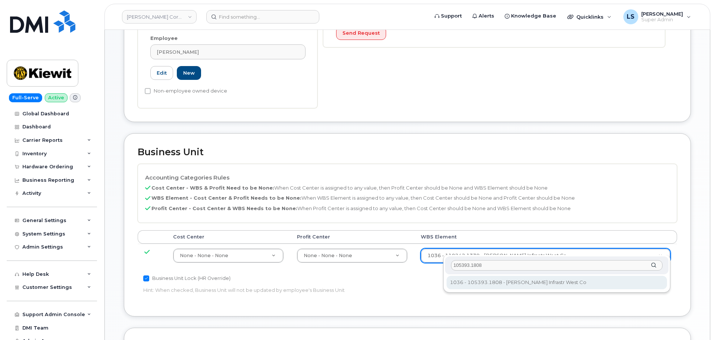
type input "105393.1808"
drag, startPoint x: 484, startPoint y: 285, endPoint x: 480, endPoint y: 282, distance: 4.8
type input "29852310"
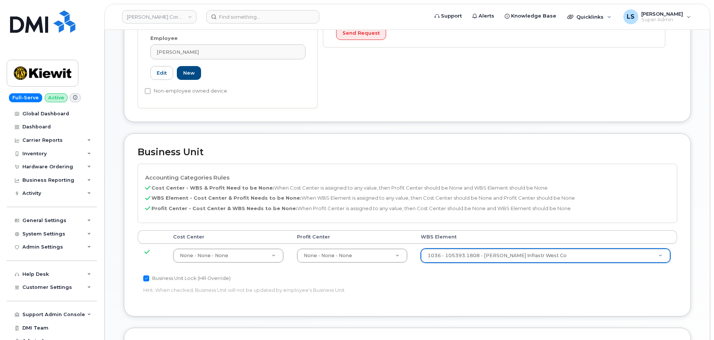
scroll to position [427, 0]
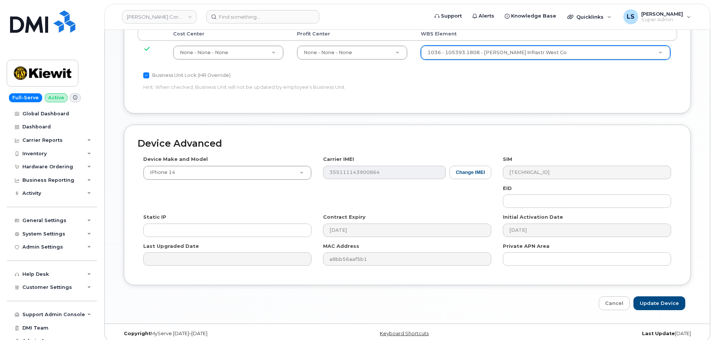
click at [648, 288] on div "Device Advanced Device Make and Model iPhone 14 Android TCL 502 Watch Apple Wat…" at bounding box center [407, 217] width 578 height 185
click at [648, 296] on input "Update Device" at bounding box center [659, 303] width 52 height 14
type input "Saving..."
